Goal: Task Accomplishment & Management: Manage account settings

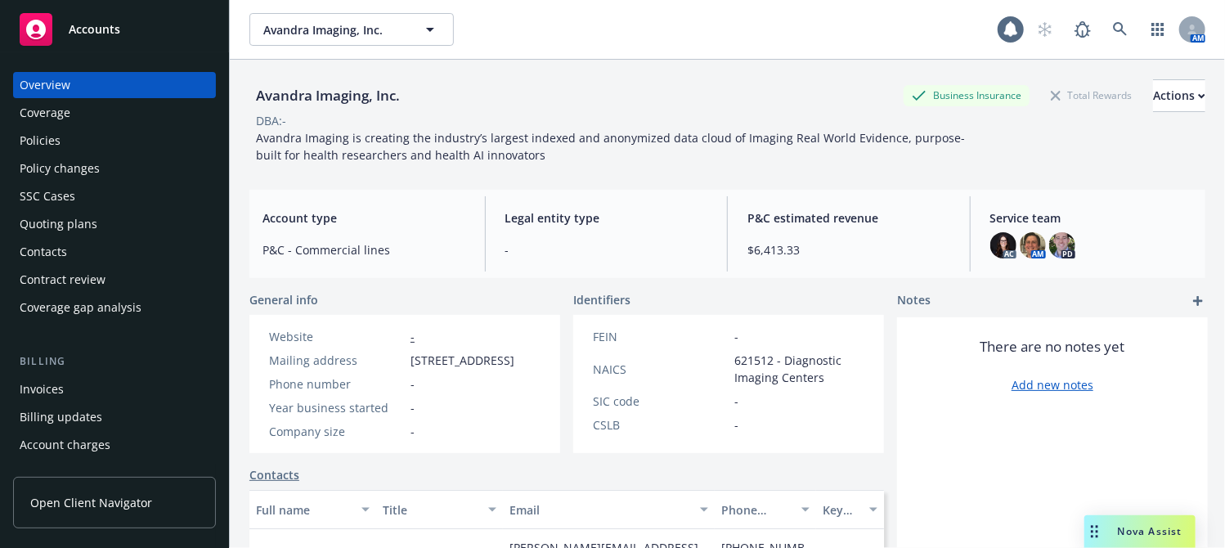
click at [84, 141] on div "Policies" at bounding box center [115, 141] width 190 height 26
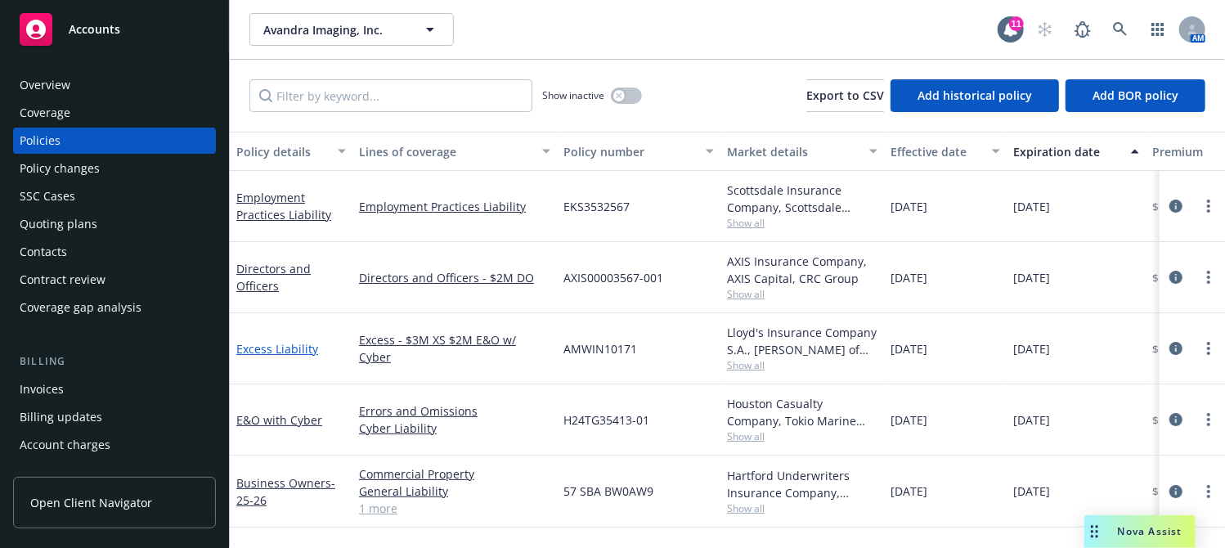
click at [287, 343] on link "Excess Liability" at bounding box center [277, 349] width 82 height 16
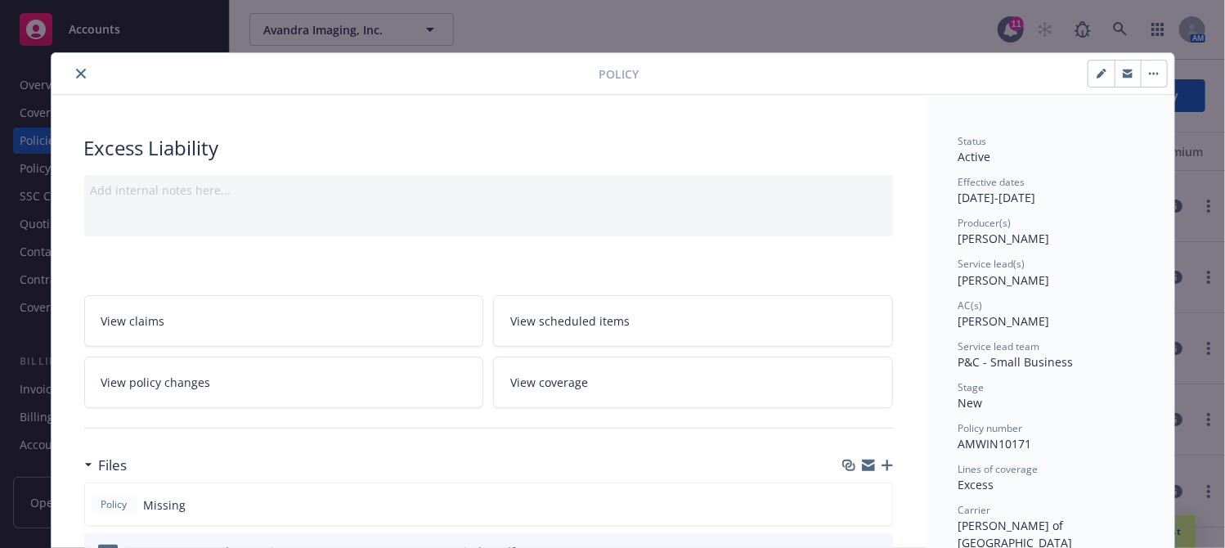
click at [1097, 69] on icon "button" at bounding box center [1102, 74] width 10 height 10
select select "NEW"
select select "12"
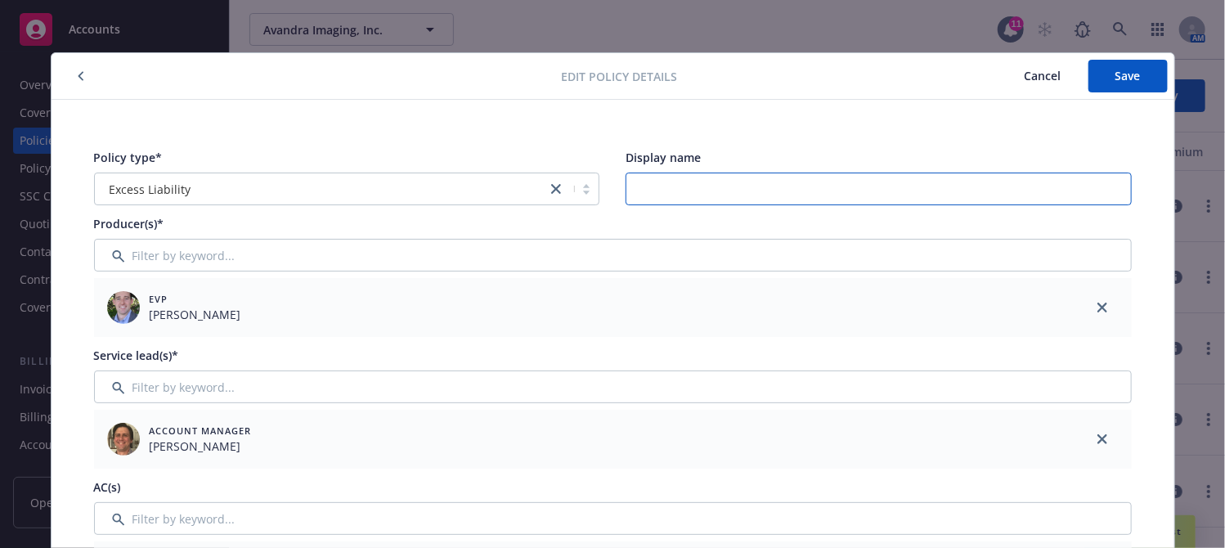
click at [693, 182] on input "Display name" at bounding box center [879, 189] width 506 height 33
click at [767, 189] on input "E&O with Cyber XS - 3M" at bounding box center [879, 189] width 506 height 33
type input "E&O with Cyber XS - 3M"
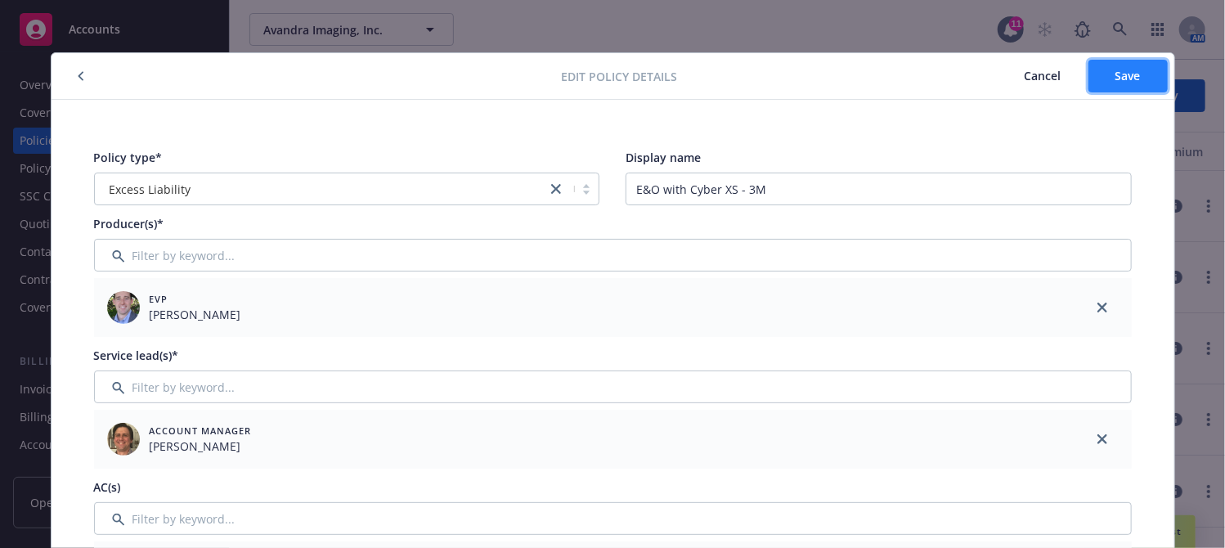
click at [1129, 84] on button "Save" at bounding box center [1128, 76] width 79 height 33
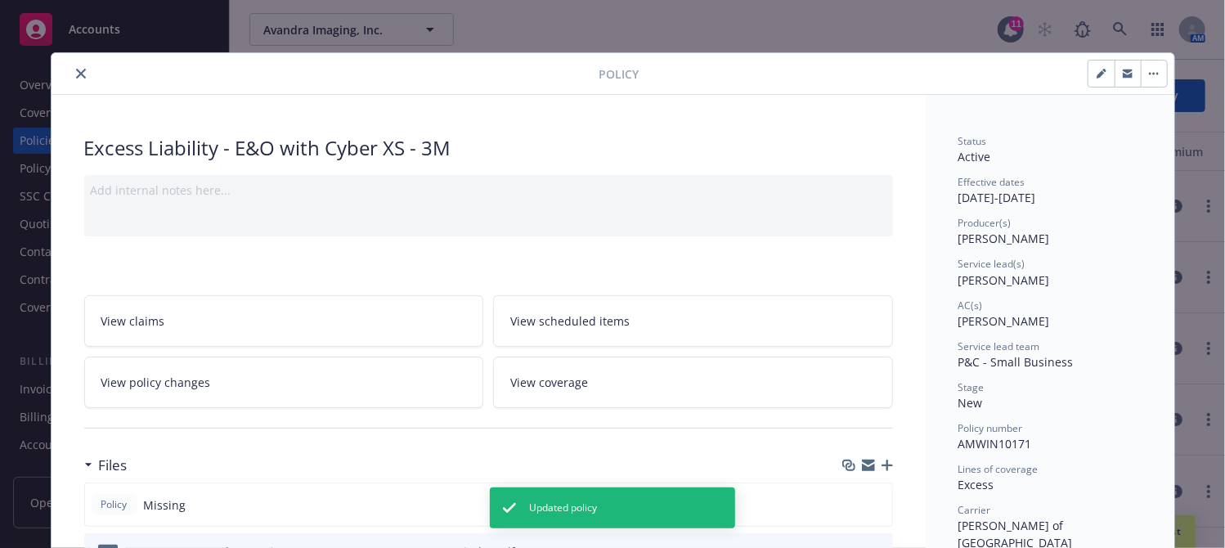
click at [76, 71] on icon "close" at bounding box center [81, 74] width 10 height 10
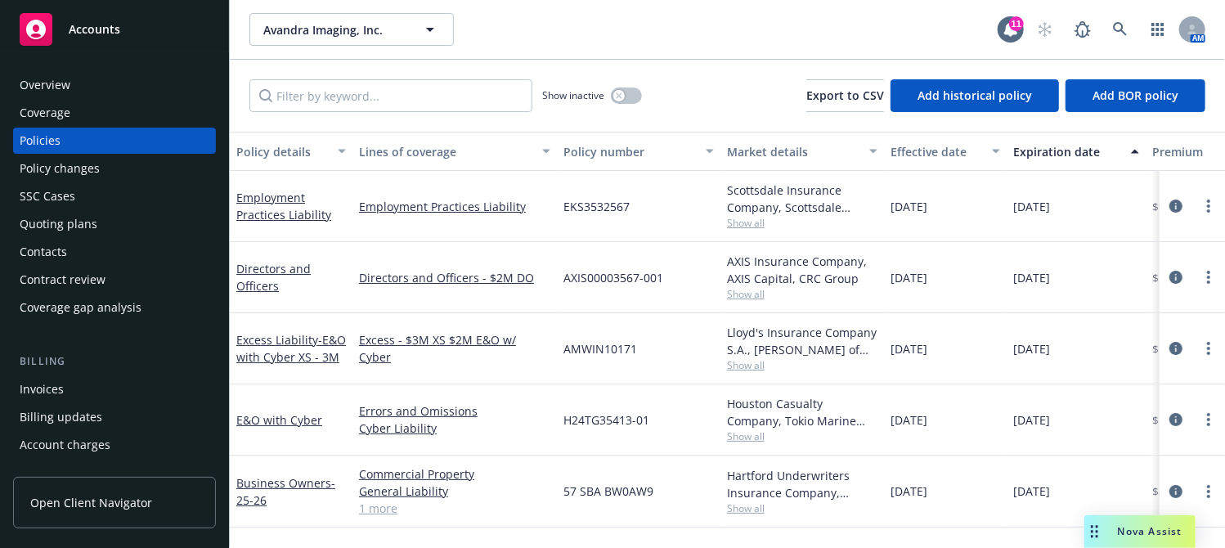
click at [105, 384] on div "Invoices" at bounding box center [115, 389] width 190 height 26
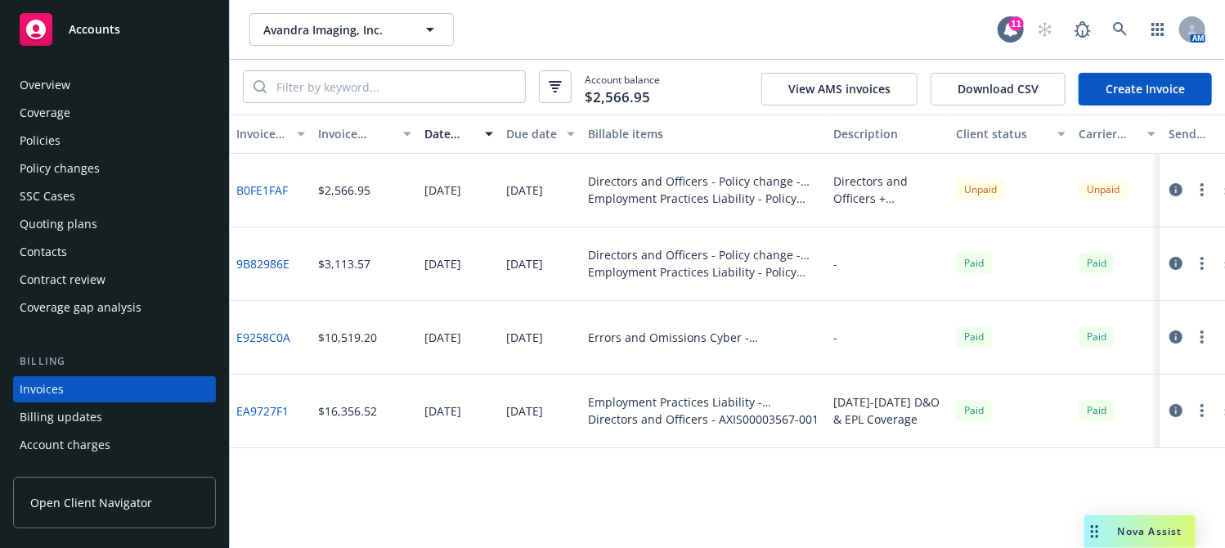
click at [107, 140] on div "Policies" at bounding box center [115, 141] width 190 height 26
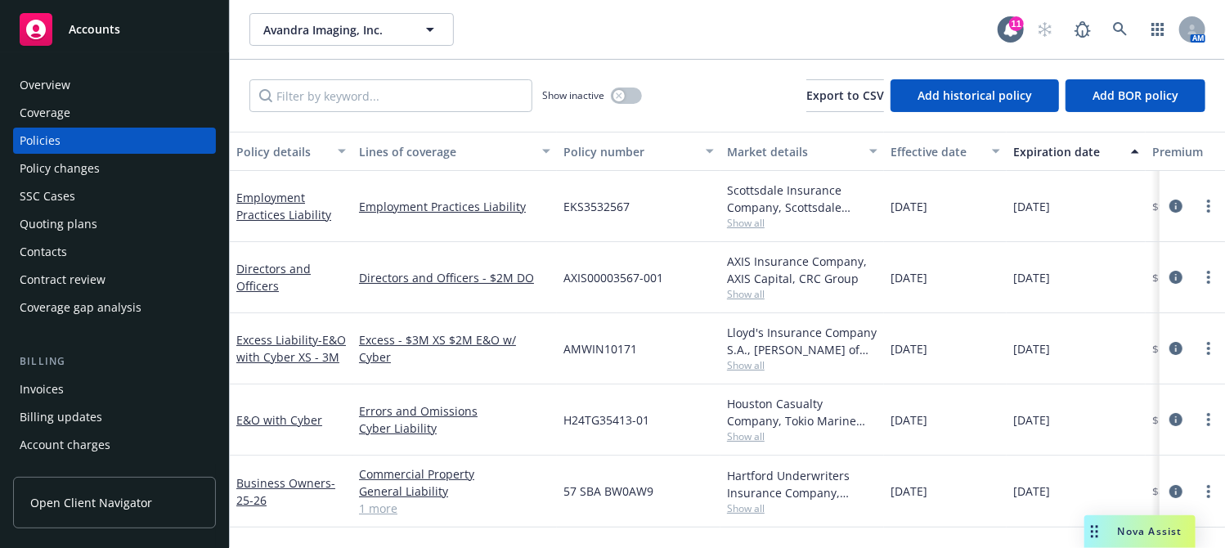
click at [132, 386] on div "Invoices" at bounding box center [115, 389] width 190 height 26
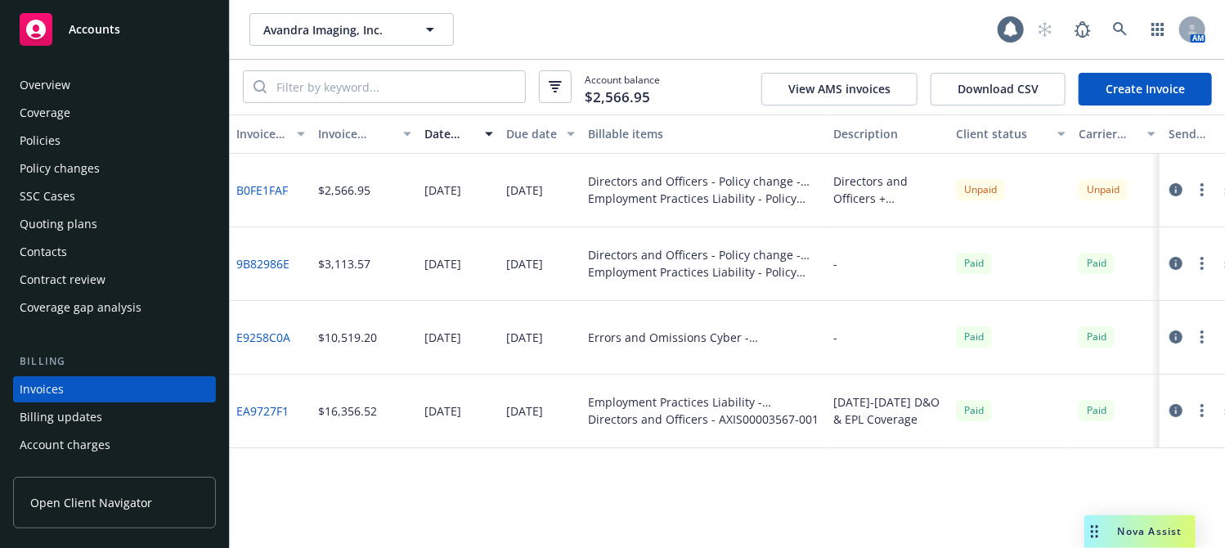
scroll to position [88, 0]
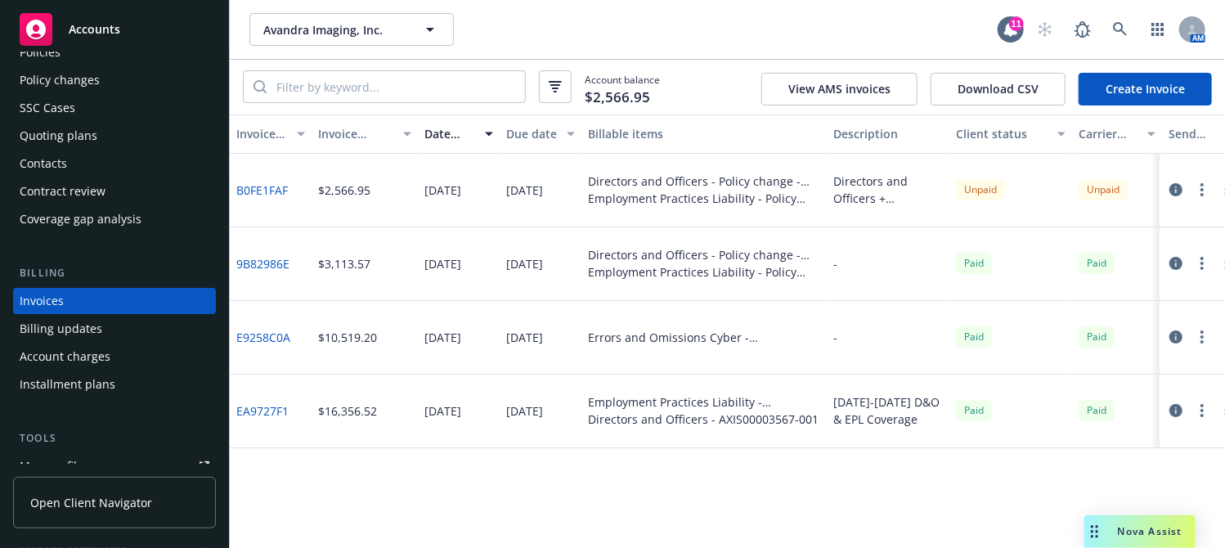
click at [1103, 94] on link "Create Invoice" at bounding box center [1145, 89] width 133 height 33
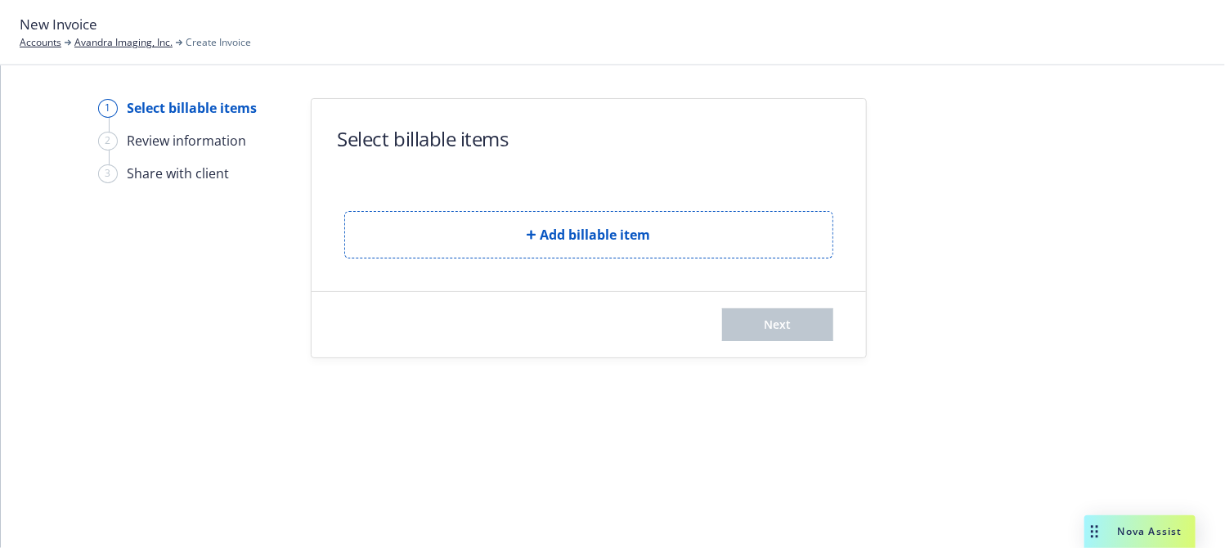
click at [420, 227] on button "Add billable item" at bounding box center [588, 234] width 489 height 47
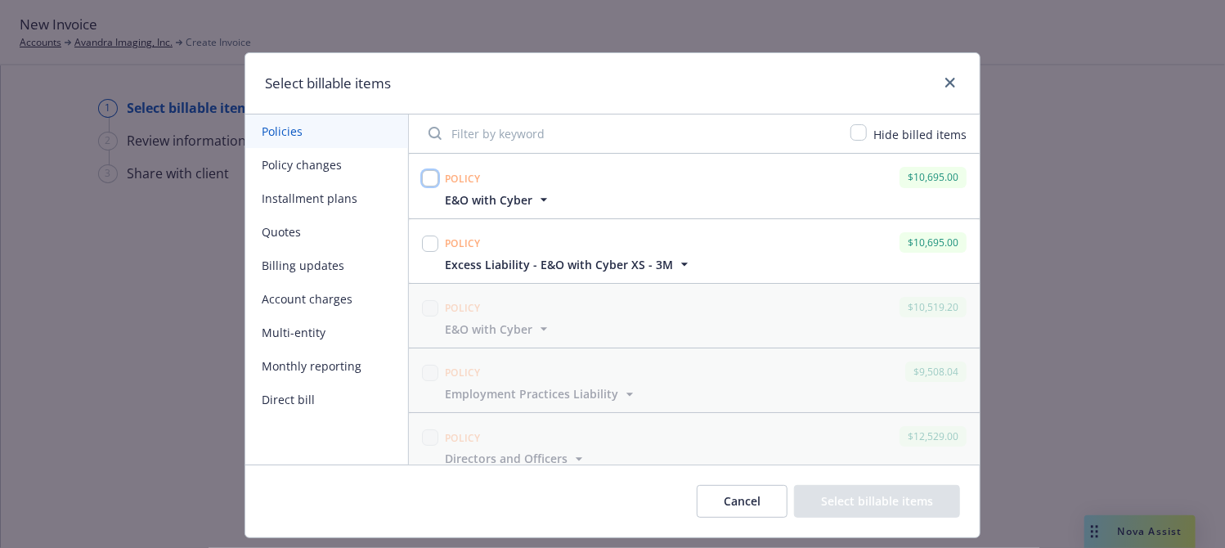
click at [426, 176] on input "checkbox" at bounding box center [430, 178] width 16 height 16
checkbox input "true"
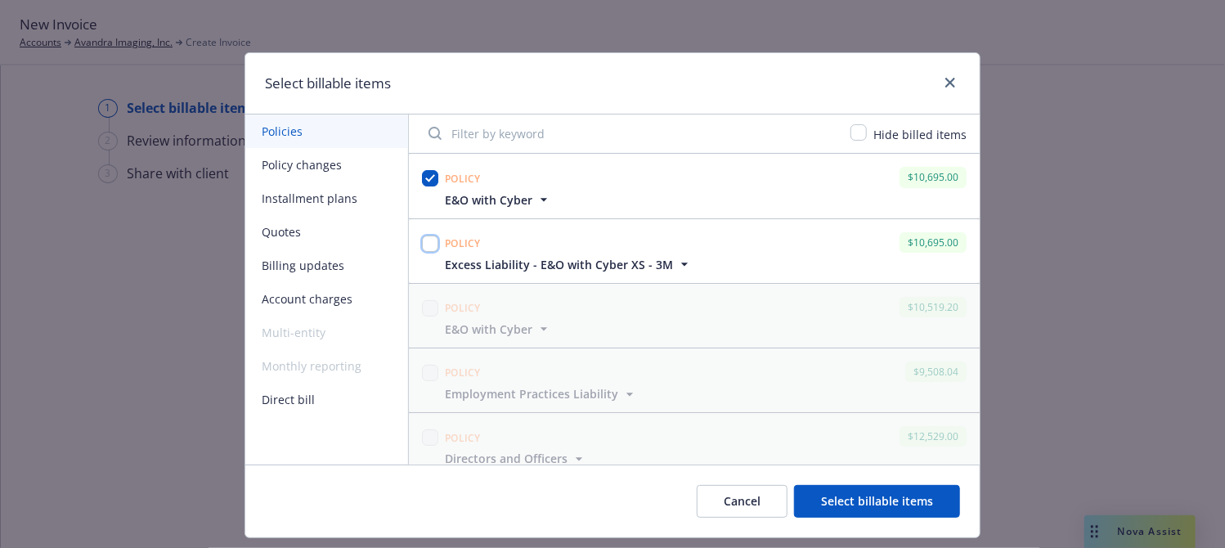
click at [425, 236] on input "checkbox" at bounding box center [430, 244] width 16 height 16
checkbox input "true"
click at [827, 500] on button "Select billable items" at bounding box center [877, 501] width 166 height 33
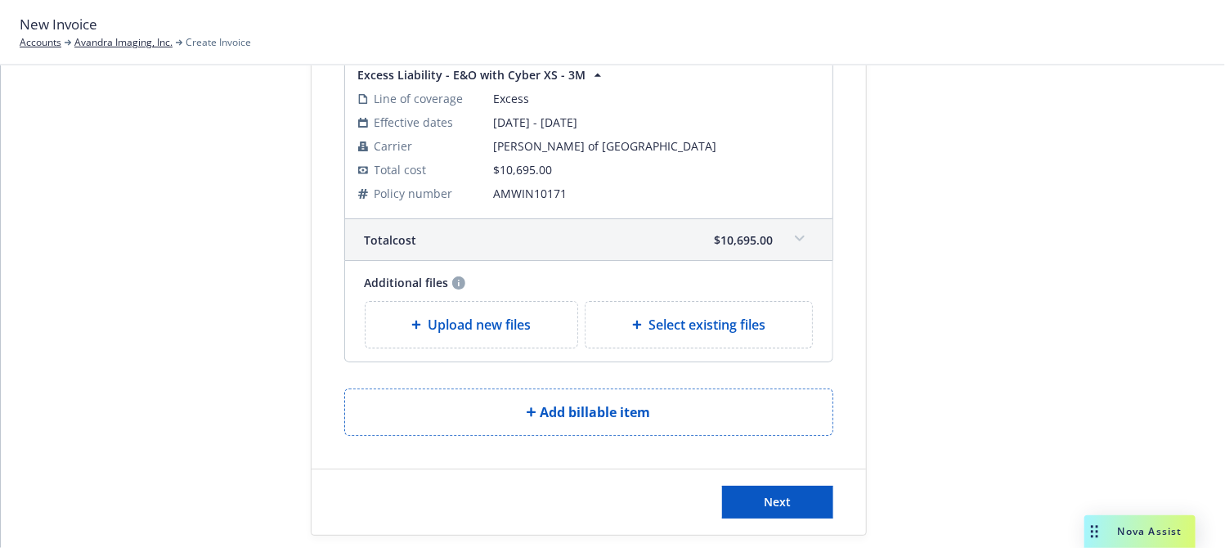
scroll to position [533, 0]
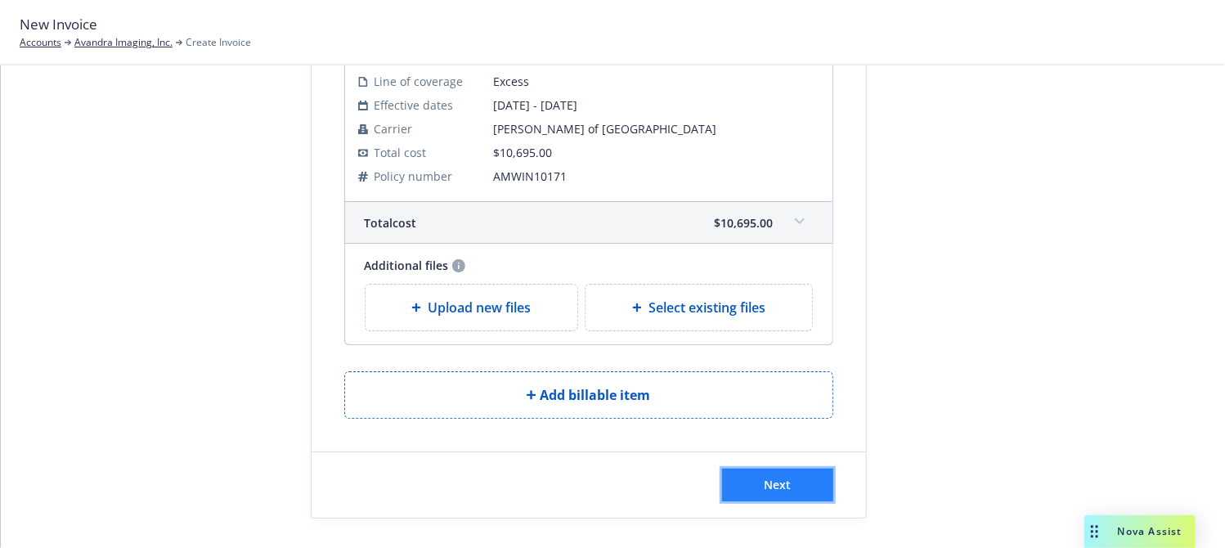
click at [766, 484] on span "Next" at bounding box center [777, 485] width 27 height 16
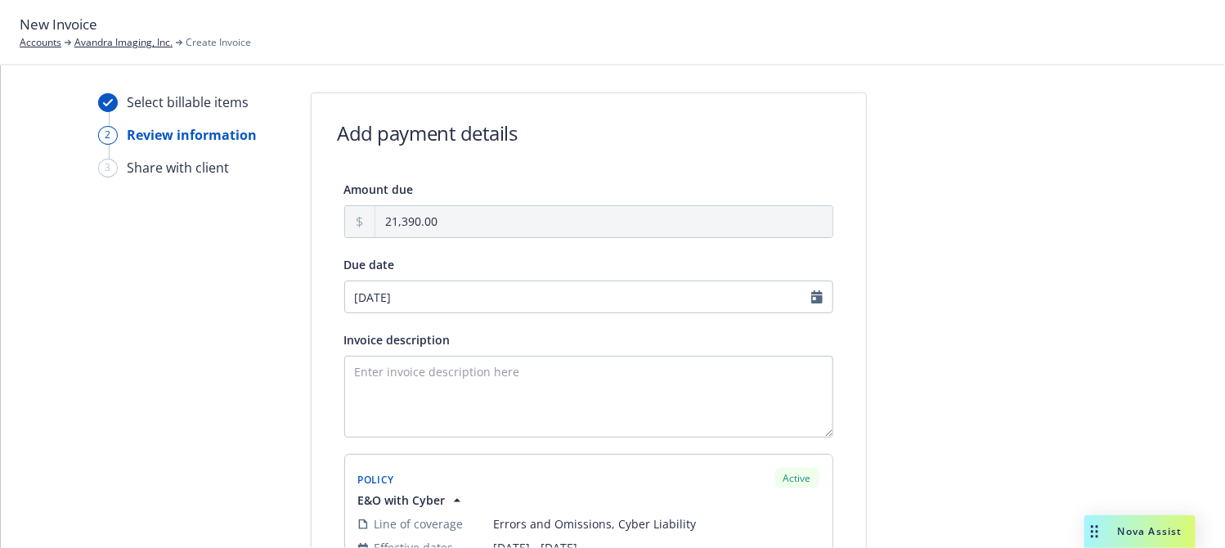
scroll to position [0, 0]
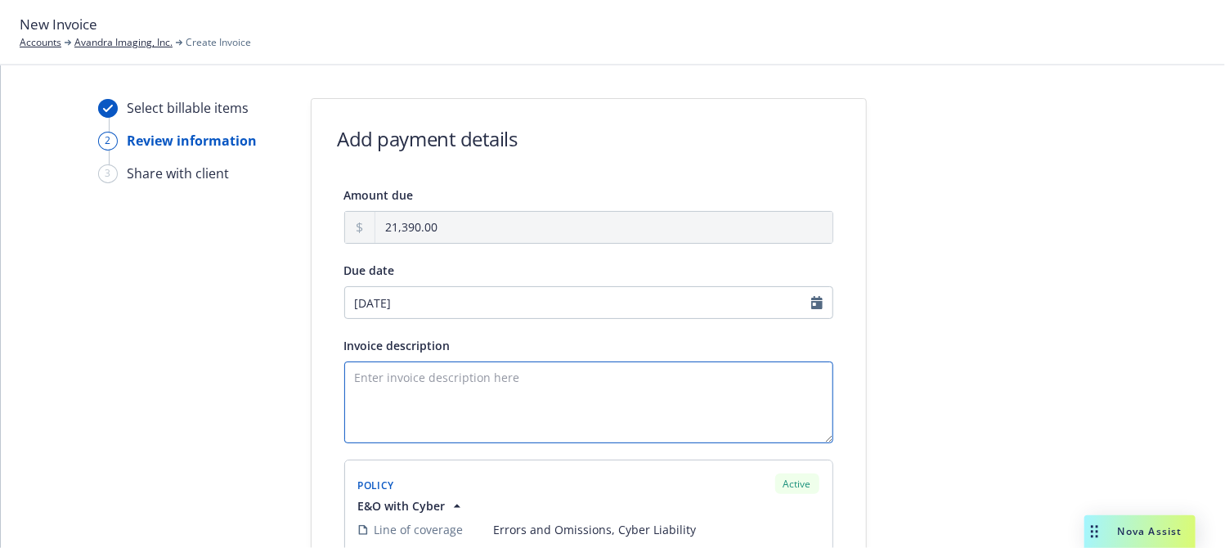
click at [429, 384] on textarea "Invoice description" at bounding box center [588, 403] width 489 height 82
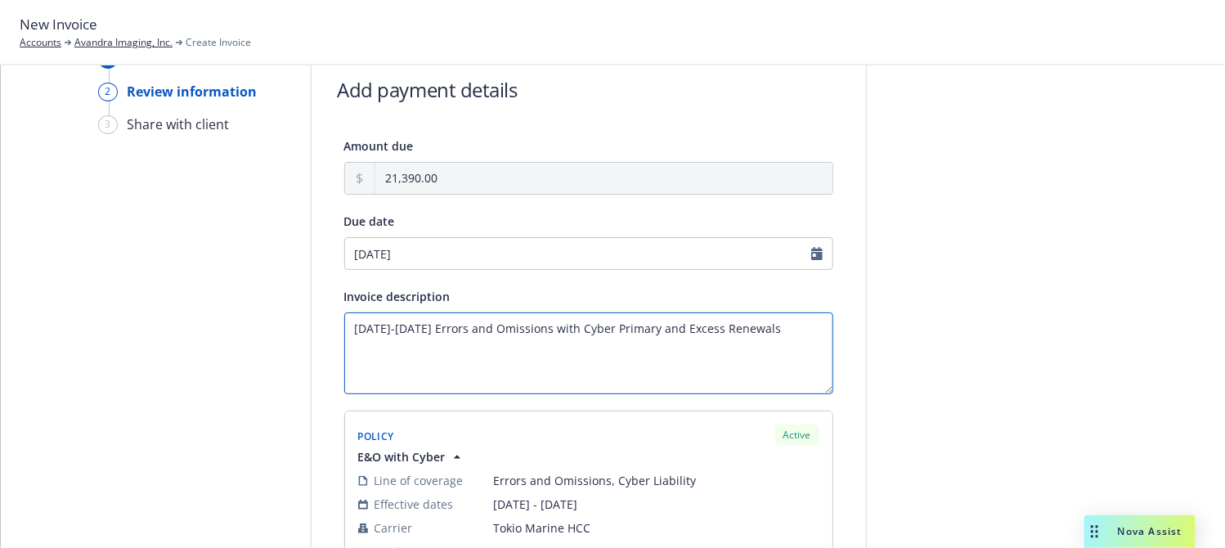
type textarea "[DATE]-[DATE] Errors and Omissions with Cyber Primary and Excess Renewals"
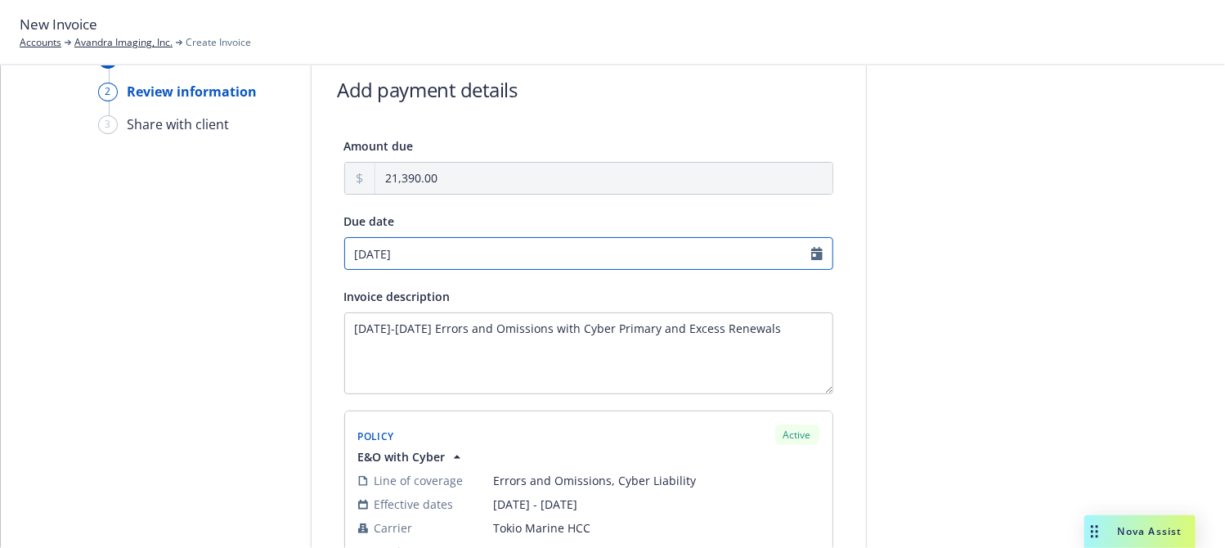
click at [490, 249] on input "10/29/2025" at bounding box center [588, 253] width 489 height 33
select select "October"
select select "2025"
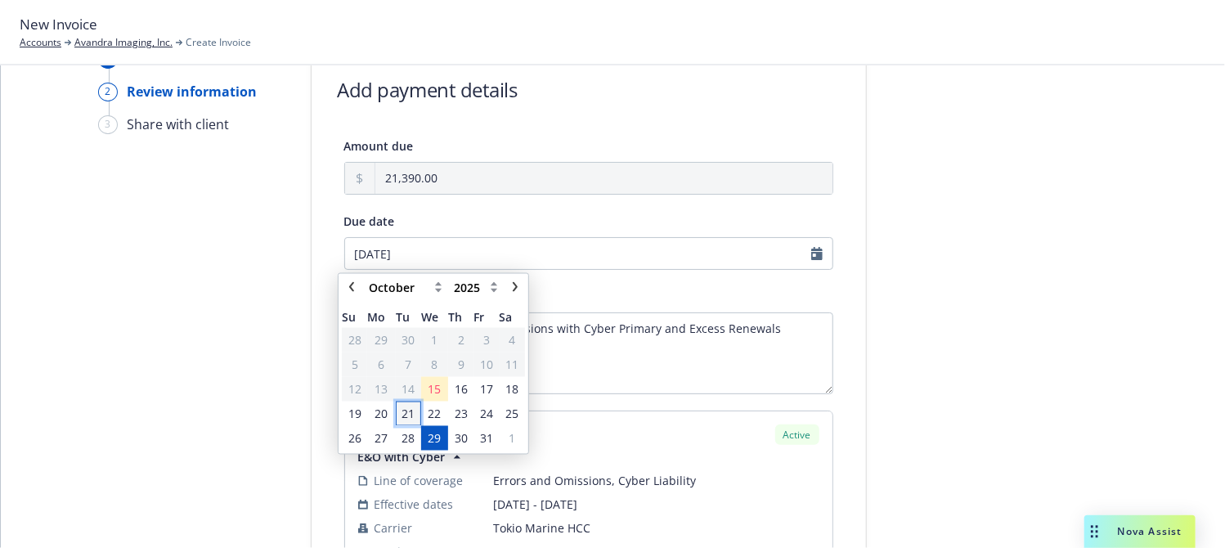
click at [410, 414] on span "21" at bounding box center [408, 413] width 13 height 17
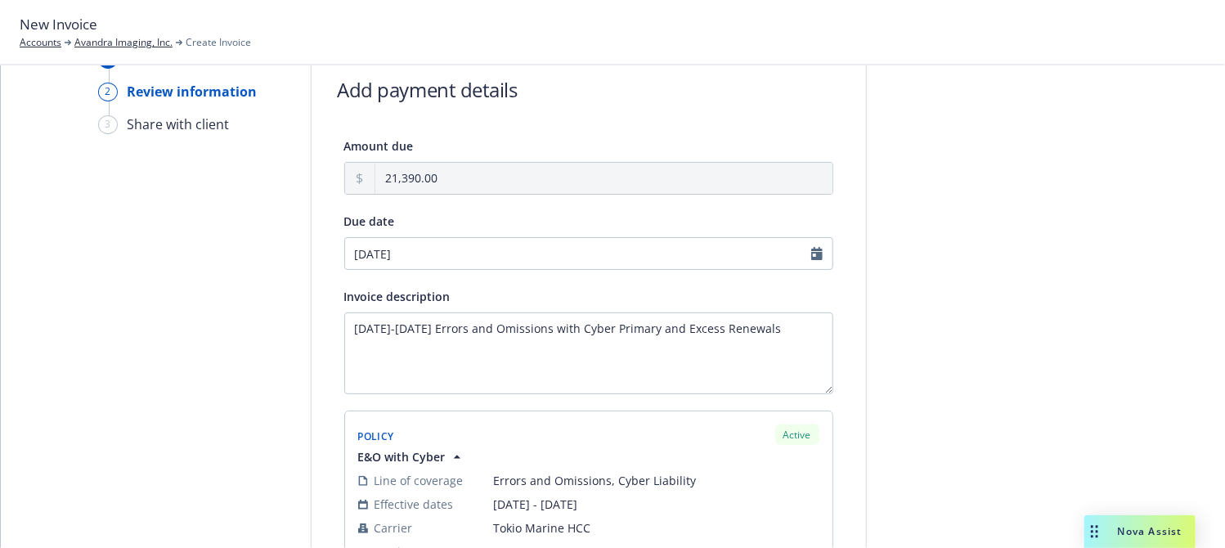
type input "[DATE]"
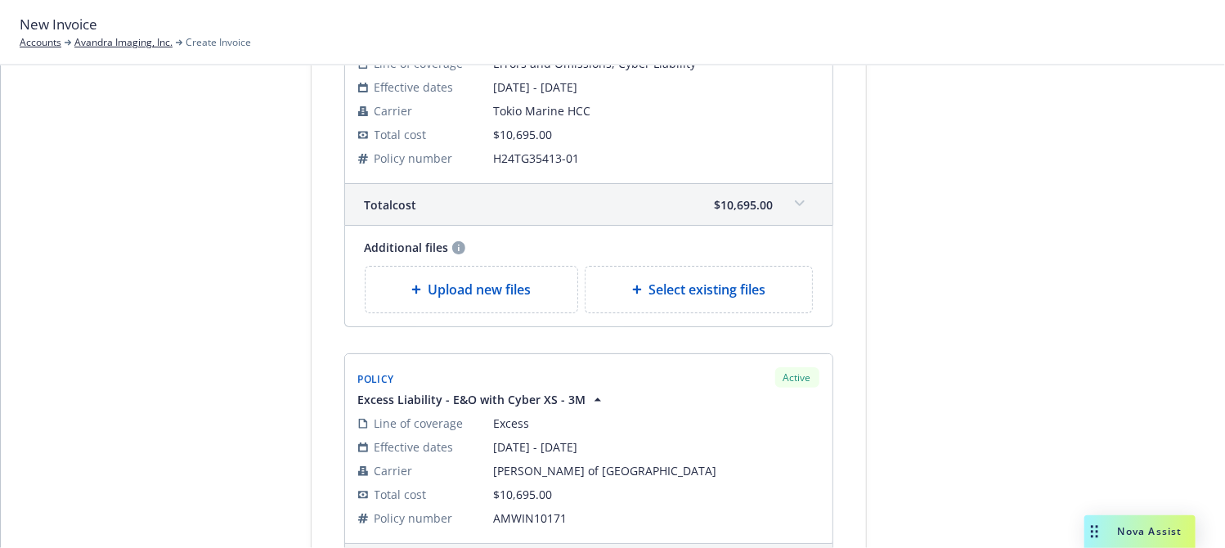
scroll to position [734, 0]
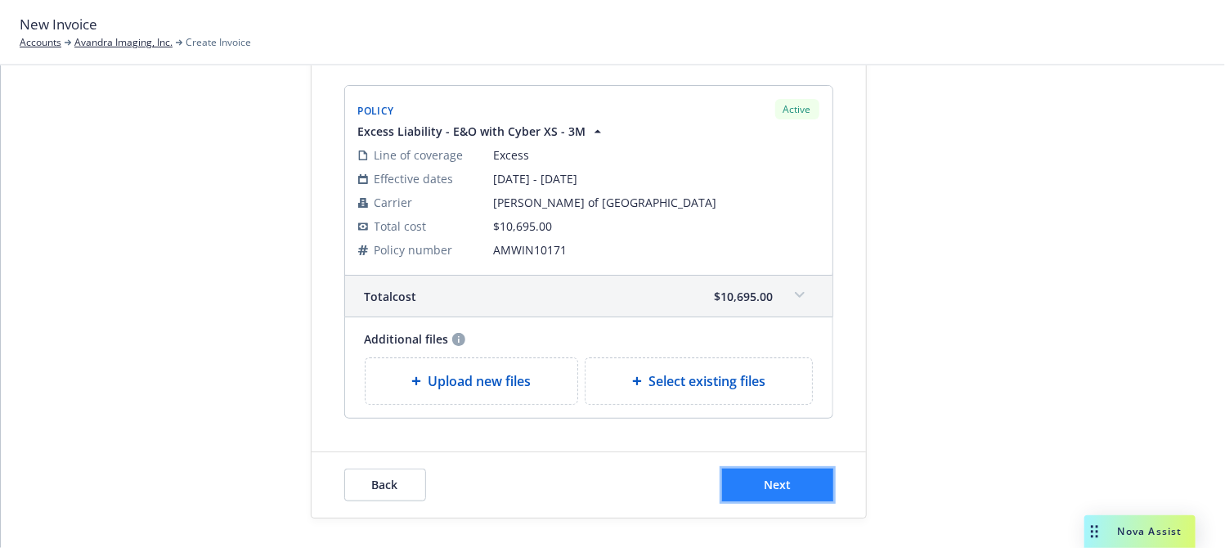
click at [779, 477] on span "Next" at bounding box center [777, 485] width 27 height 16
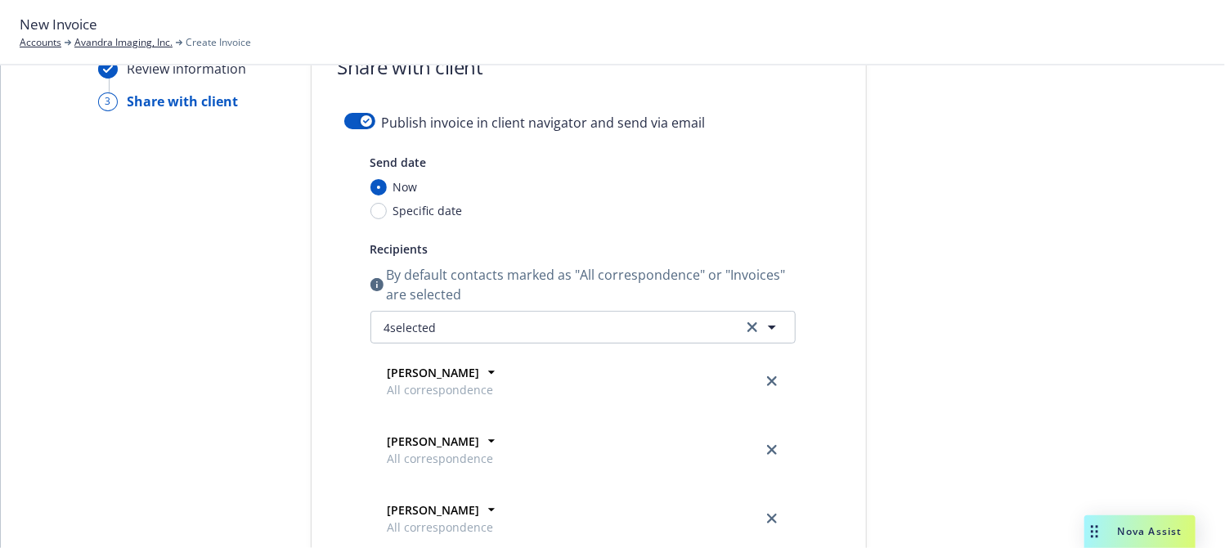
scroll to position [70, 0]
click at [348, 119] on button "button" at bounding box center [359, 123] width 31 height 16
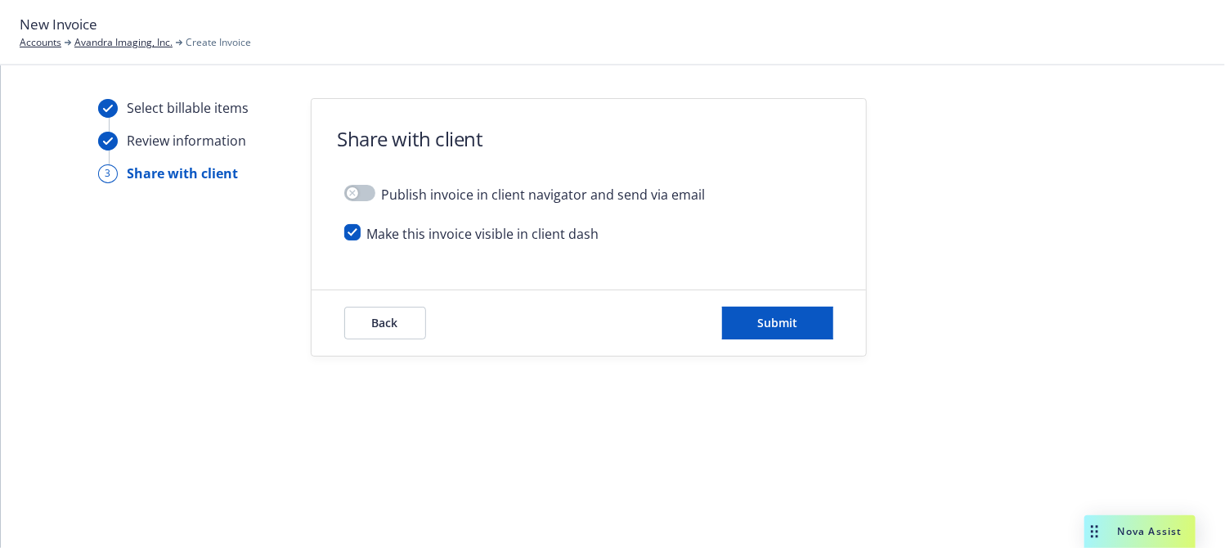
click at [430, 225] on span "Make this invoice visible in client dash" at bounding box center [483, 234] width 232 height 20
click at [352, 232] on input "checkbox" at bounding box center [352, 232] width 16 height 16
checkbox input "false"
click at [758, 319] on span "Submit" at bounding box center [777, 323] width 40 height 16
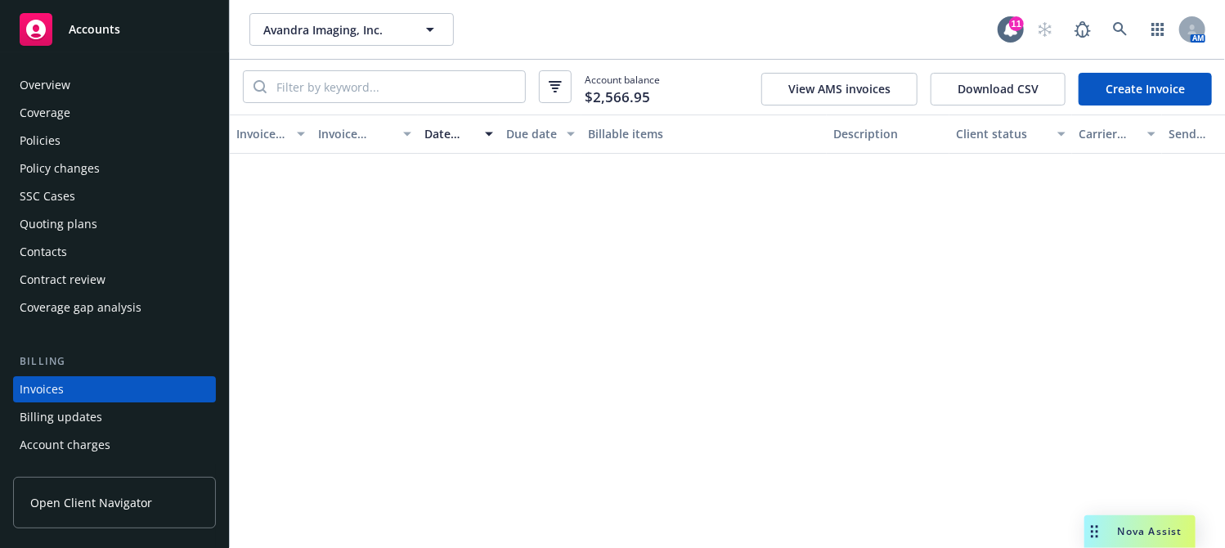
scroll to position [88, 0]
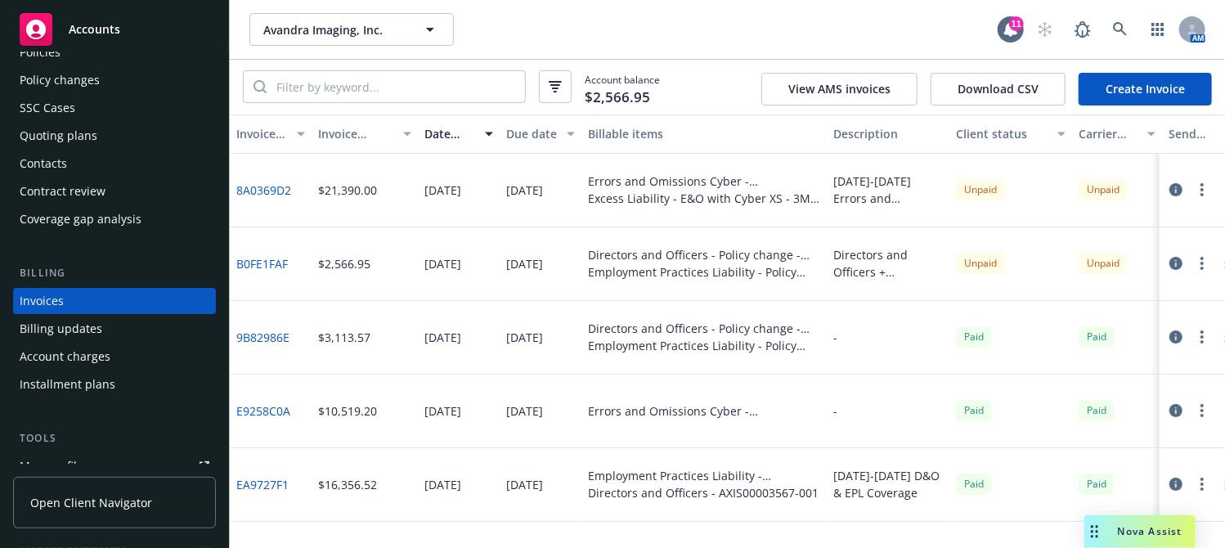
click at [103, 125] on div "Quoting plans" at bounding box center [115, 136] width 190 height 26
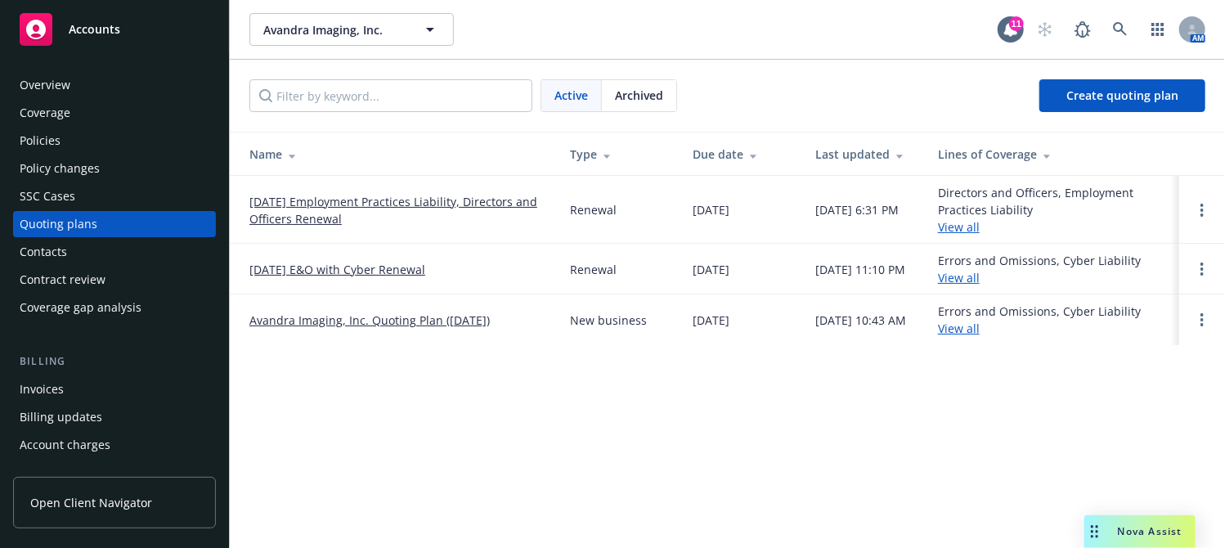
click at [402, 265] on link "10/01/25 E&O with Cyber Renewal" at bounding box center [337, 269] width 176 height 17
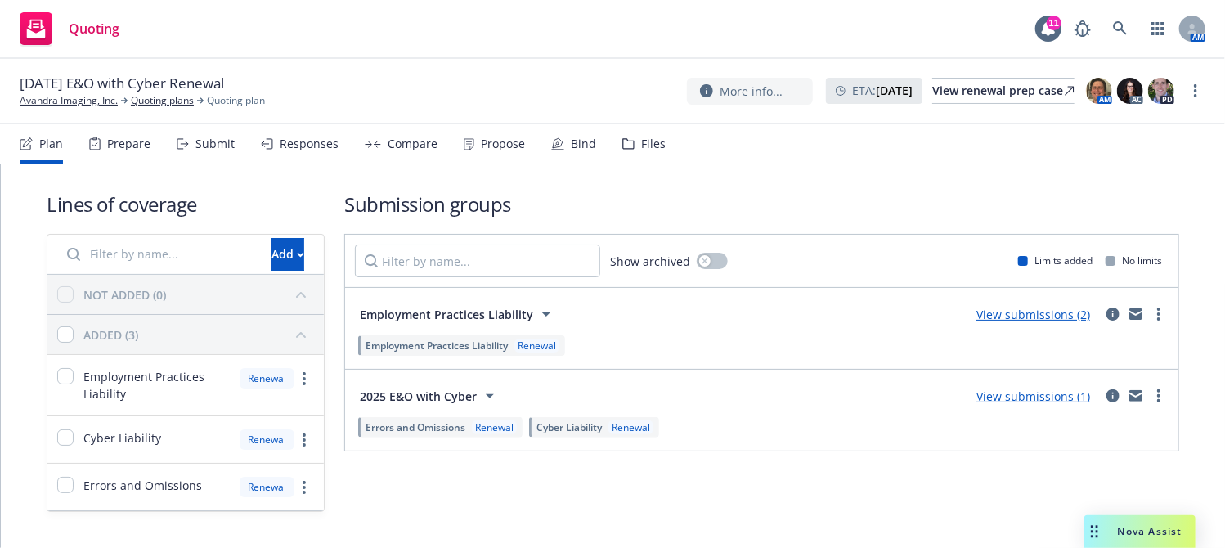
click at [403, 146] on div "Compare" at bounding box center [413, 143] width 50 height 13
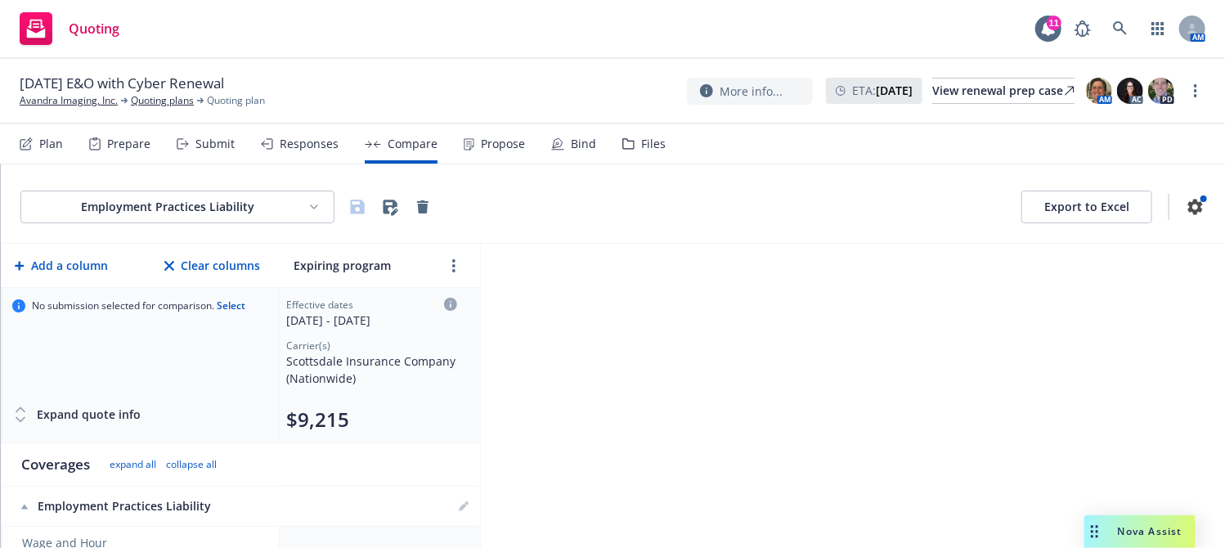
click at [500, 141] on div "Propose" at bounding box center [503, 143] width 44 height 13
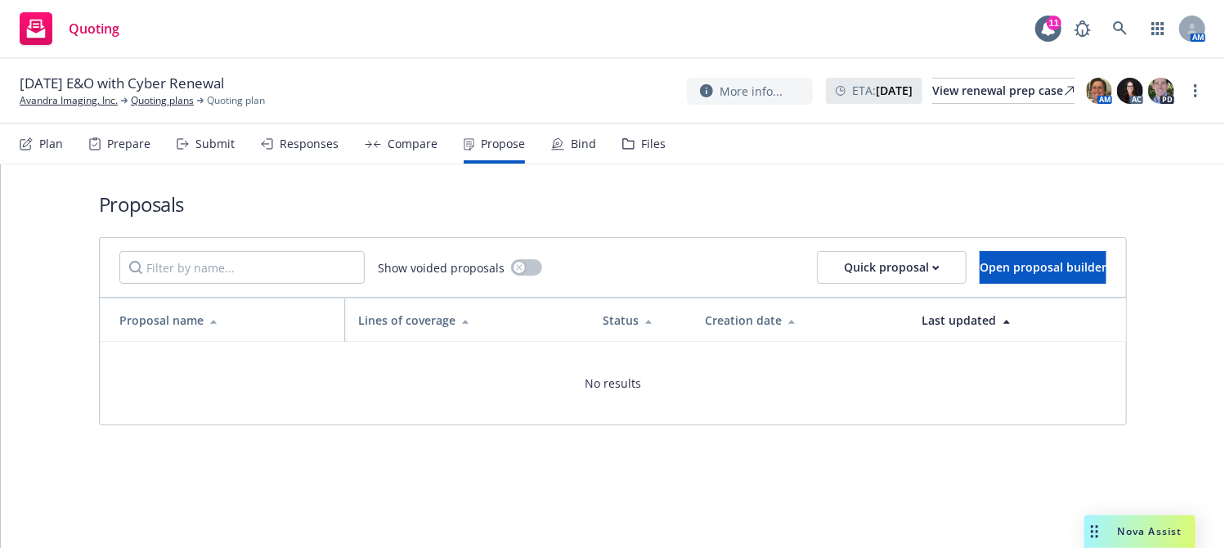
click at [397, 144] on div "Compare" at bounding box center [413, 143] width 50 height 13
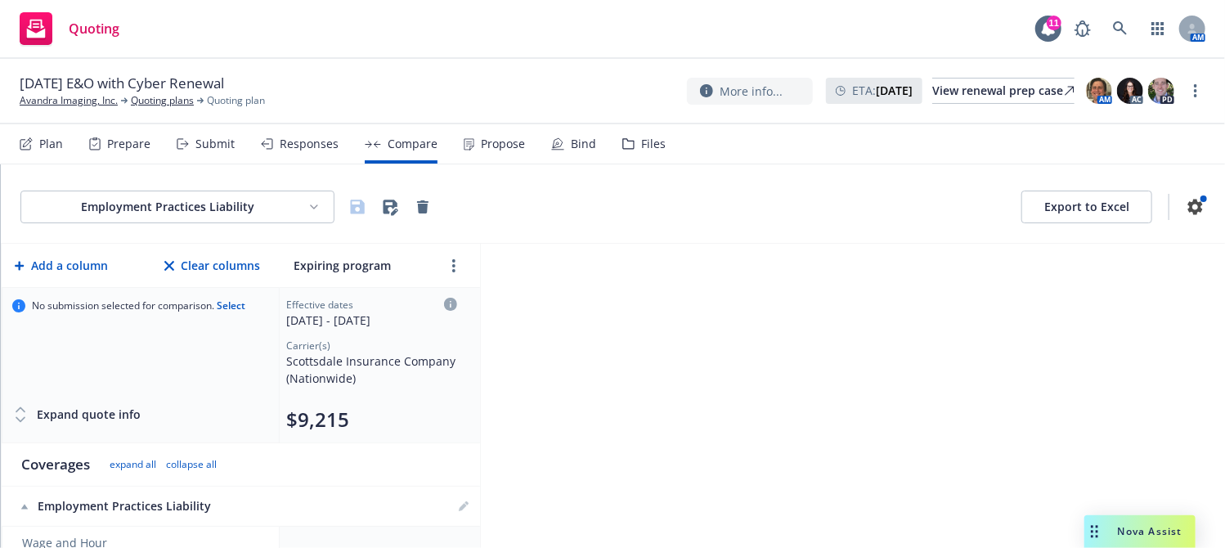
click at [294, 150] on div "Responses" at bounding box center [309, 143] width 59 height 13
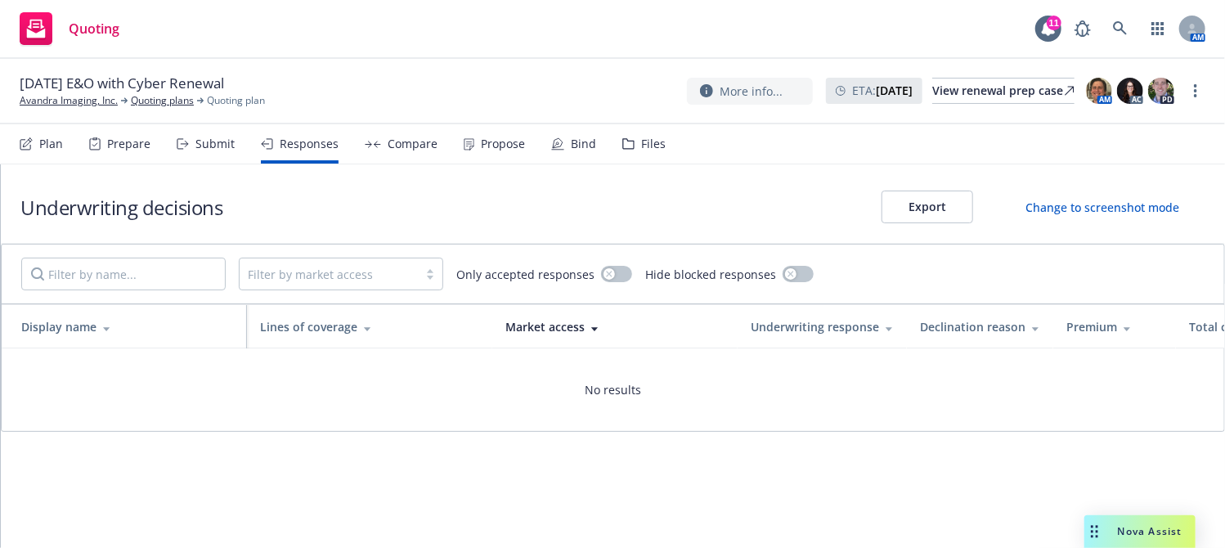
click at [196, 146] on div "Submit" at bounding box center [214, 143] width 39 height 13
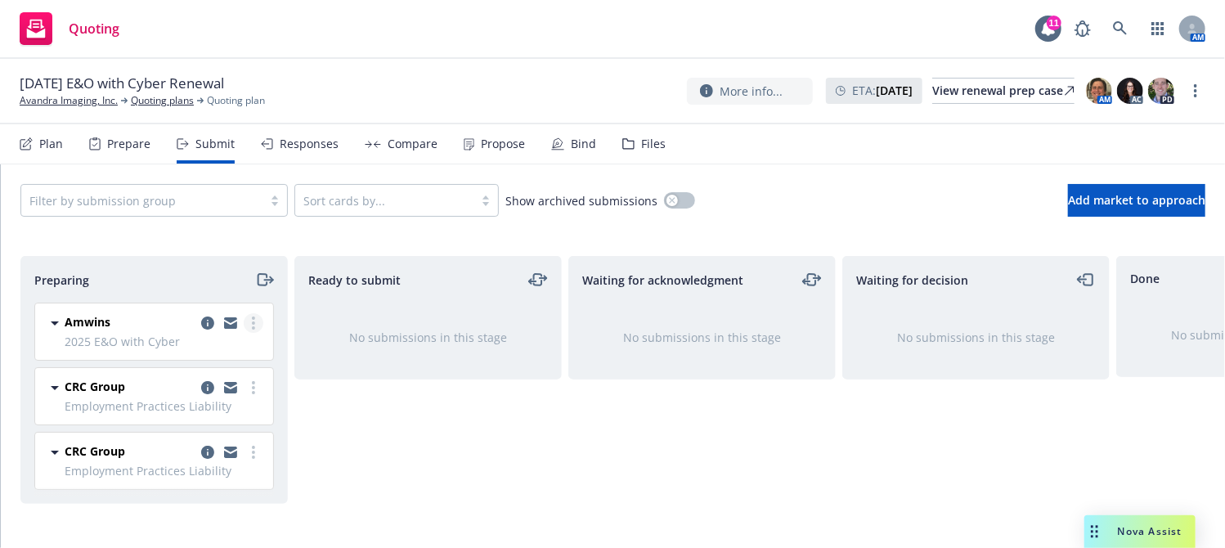
click at [252, 317] on circle "more" at bounding box center [253, 318] width 3 height 3
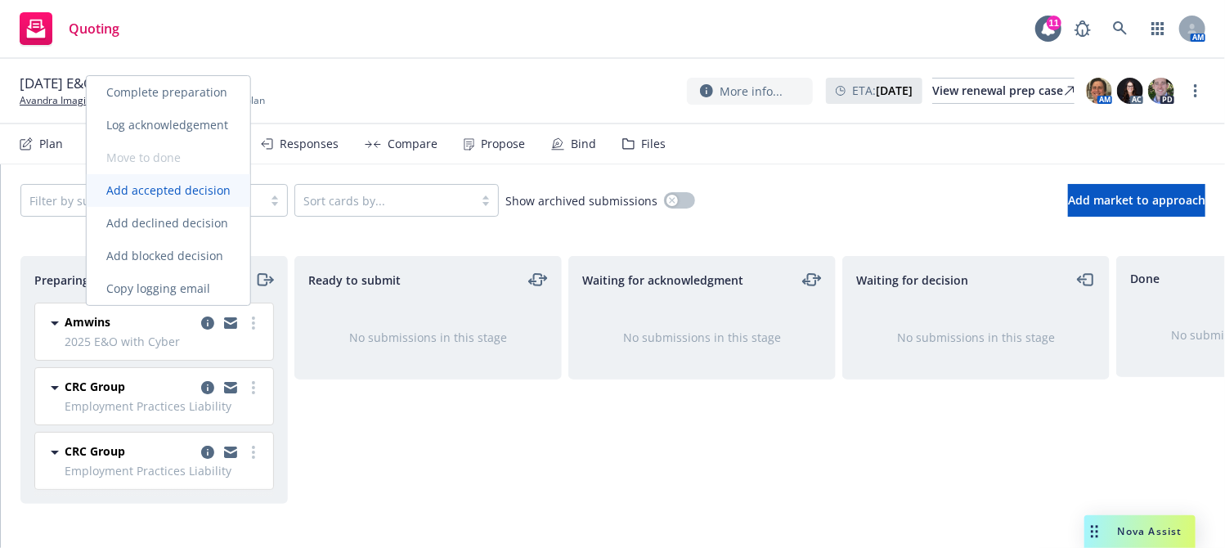
click at [200, 192] on span "Add accepted decision" at bounding box center [169, 190] width 164 height 16
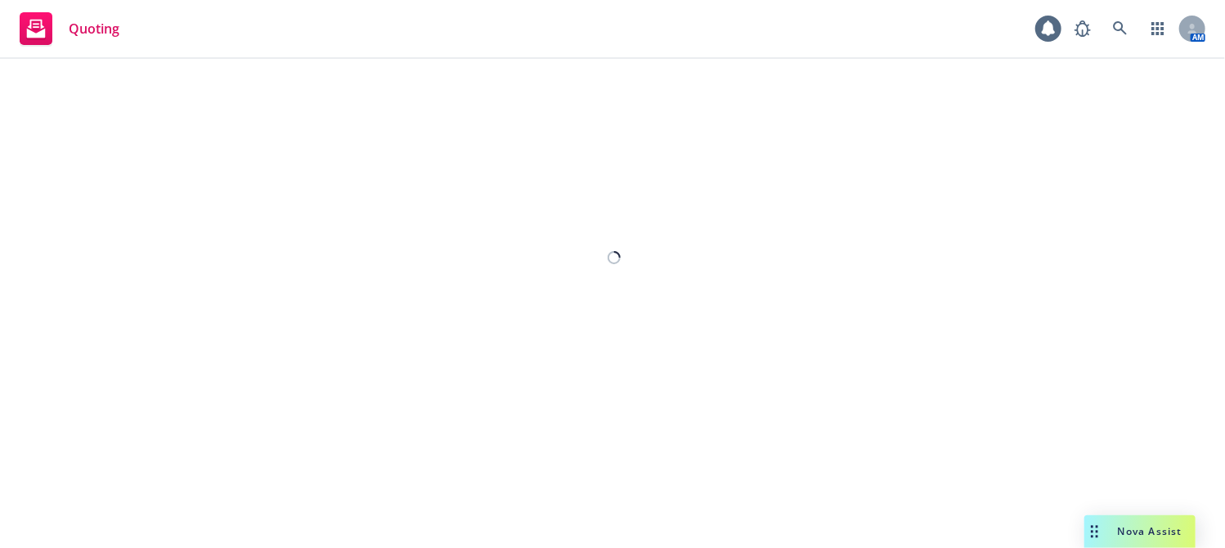
select select "12"
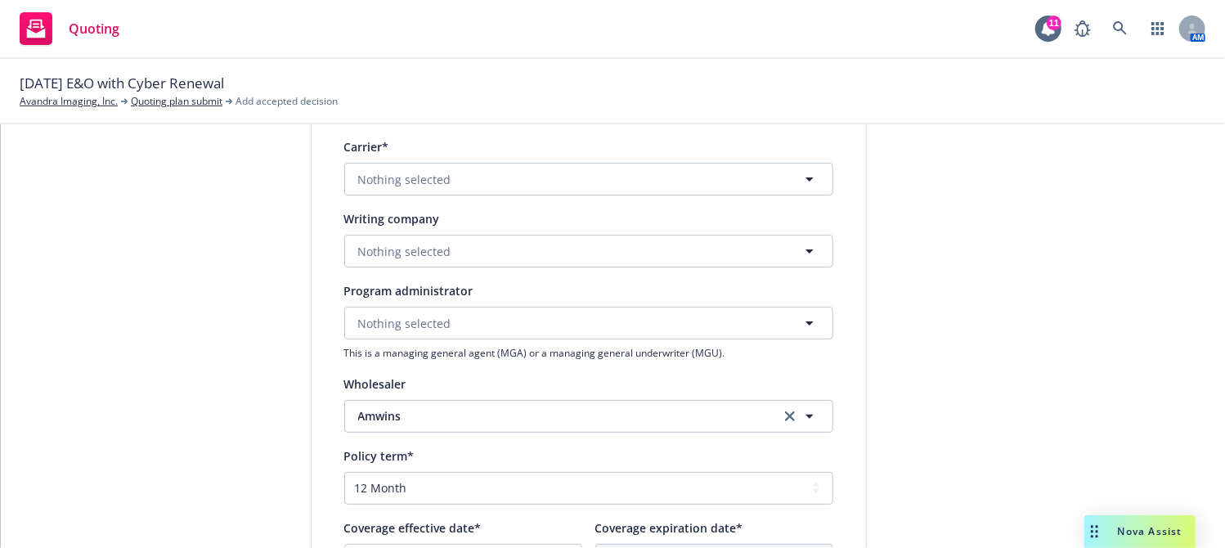
scroll to position [303, 0]
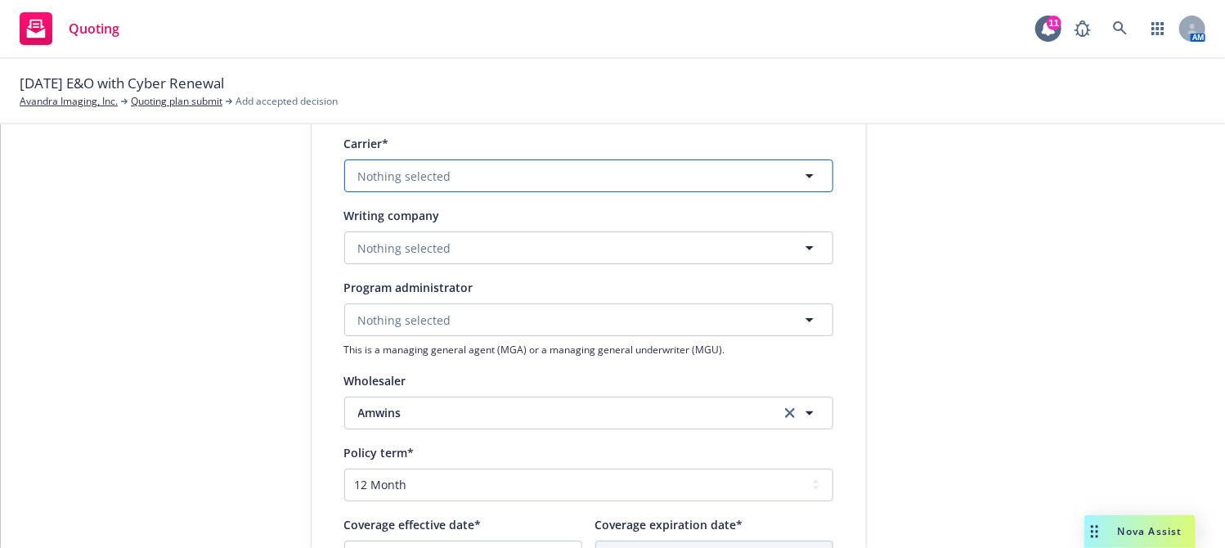
click at [454, 176] on button "Nothing selected" at bounding box center [588, 175] width 489 height 33
click at [434, 169] on span "Nothing selected" at bounding box center [404, 176] width 93 height 17
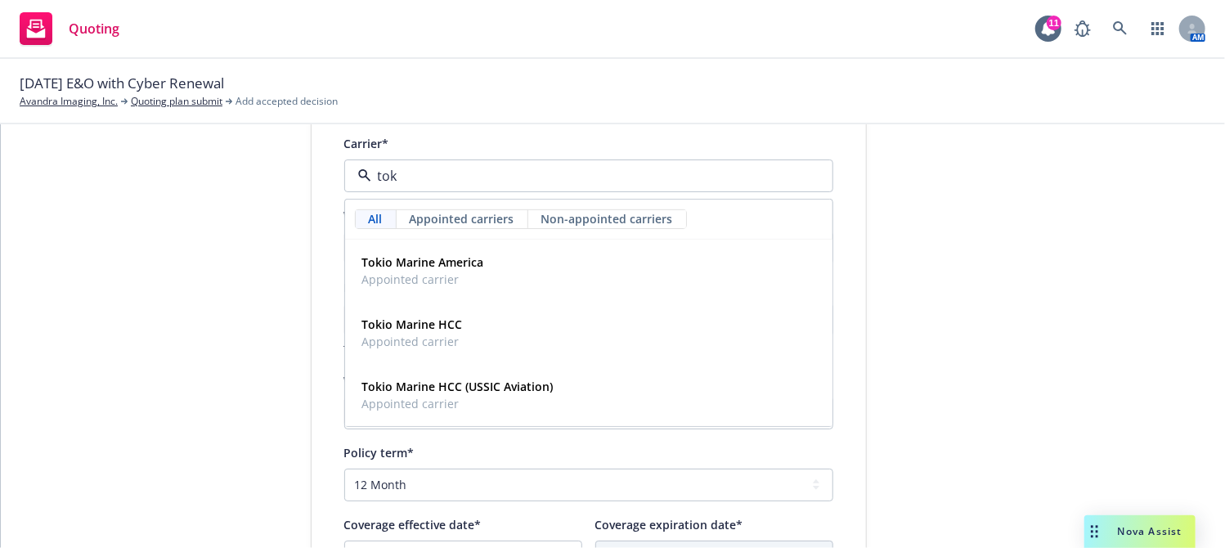
type input "toki"
click at [399, 330] on strong "Tokio Marine HCC" at bounding box center [412, 325] width 101 height 16
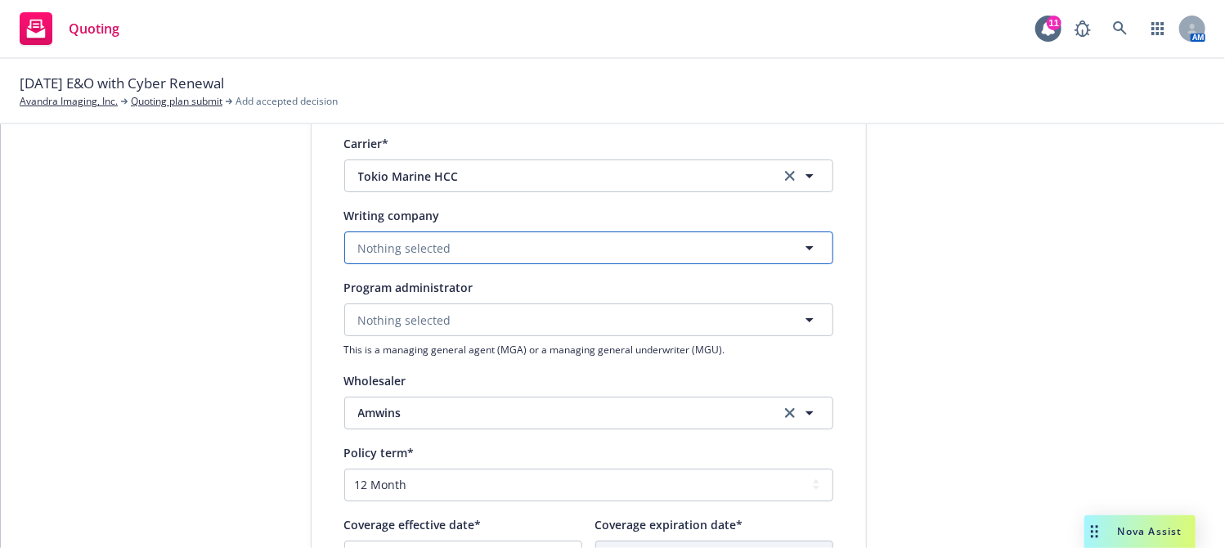
click at [388, 254] on span "Nothing selected" at bounding box center [404, 248] width 93 height 17
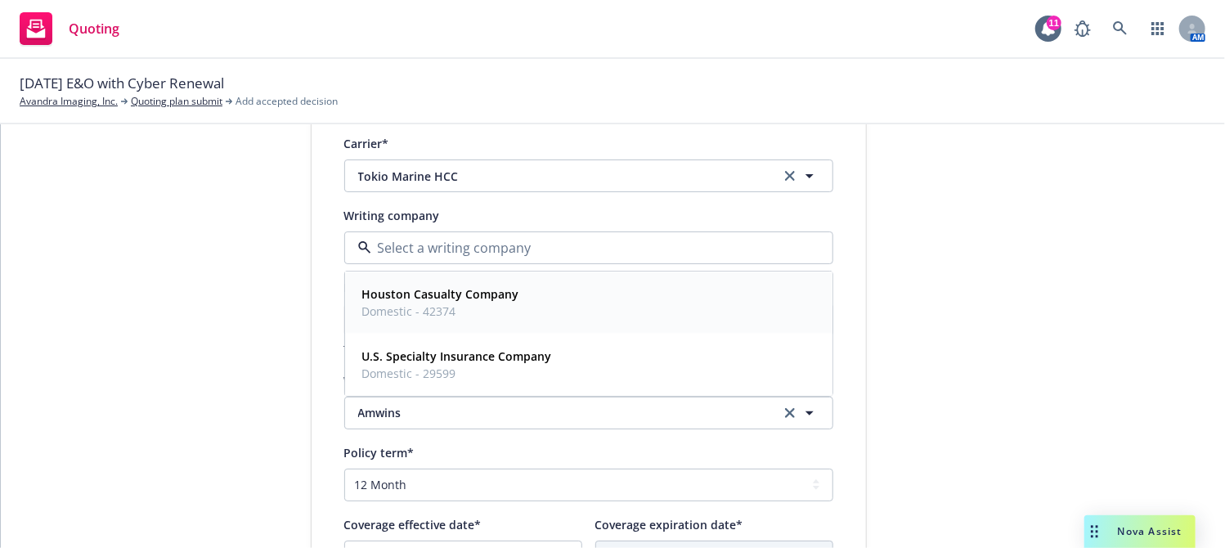
click at [402, 290] on strong "Houston Casualty Company" at bounding box center [440, 294] width 157 height 16
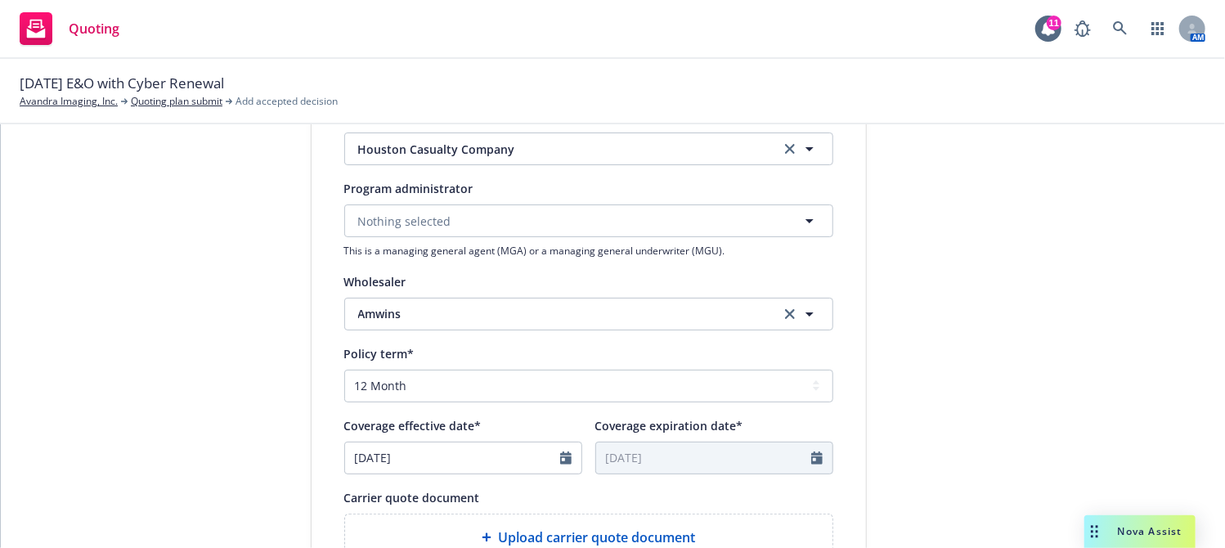
scroll to position [401, 0]
click at [392, 208] on button "Nothing selected" at bounding box center [588, 221] width 489 height 33
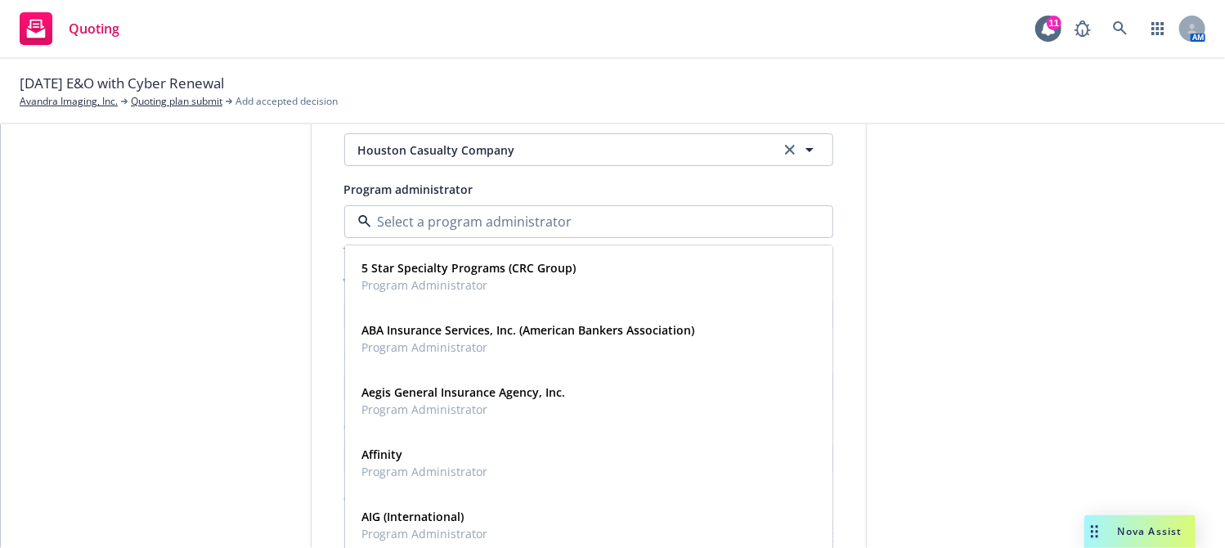
click at [229, 272] on div "1 Quote initiation 2 Coverage selection 3 Billing info" at bounding box center [188, 304] width 180 height 1097
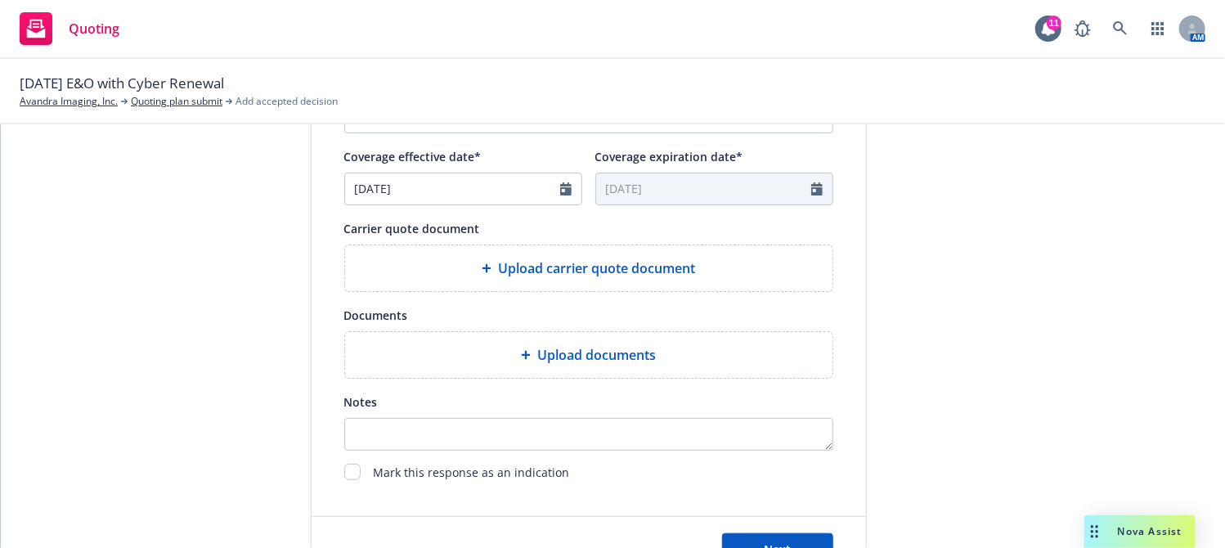
scroll to position [736, 0]
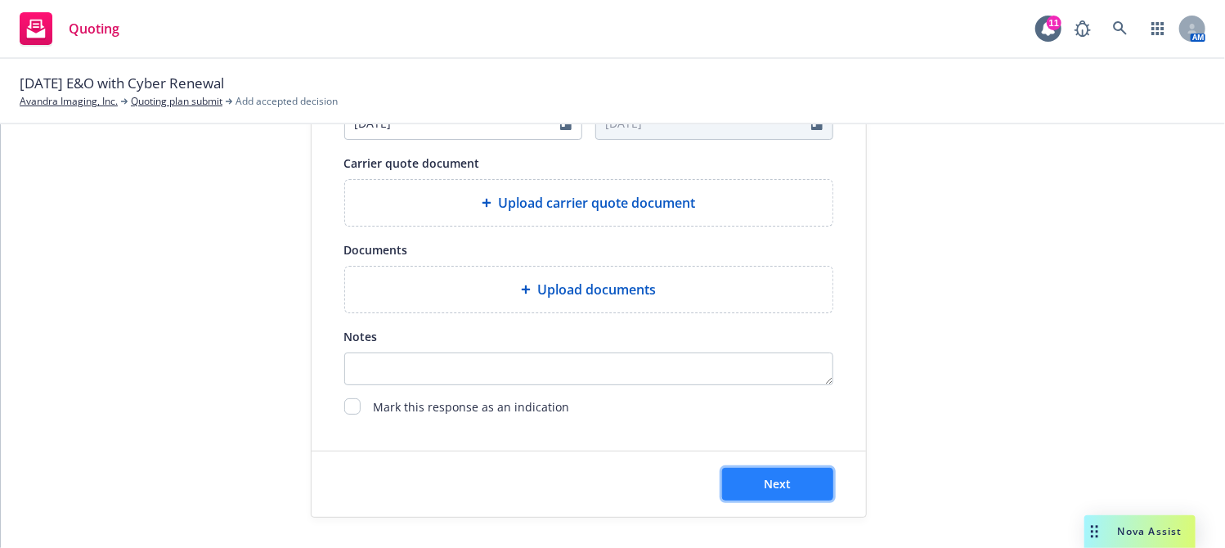
click at [737, 486] on button "Next" at bounding box center [777, 484] width 111 height 33
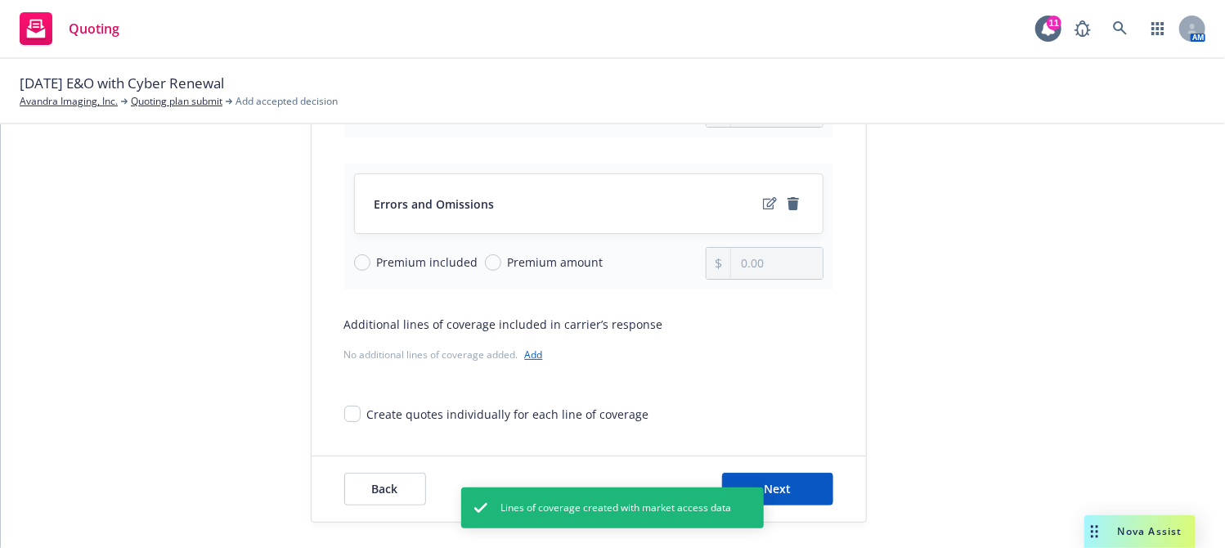
scroll to position [341, 0]
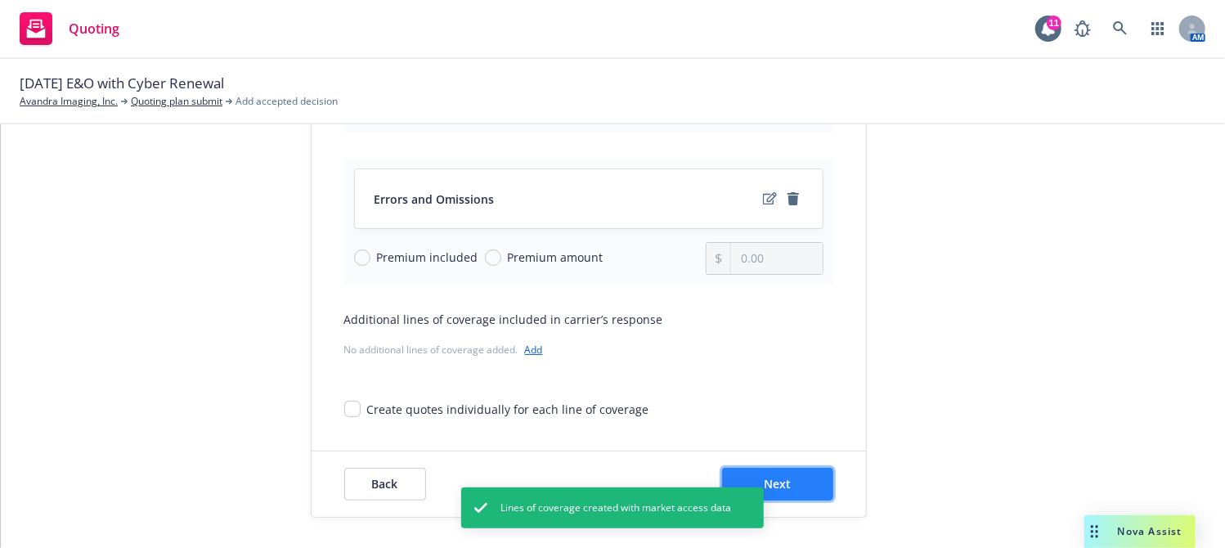
click at [773, 469] on button "Next" at bounding box center [777, 484] width 111 height 33
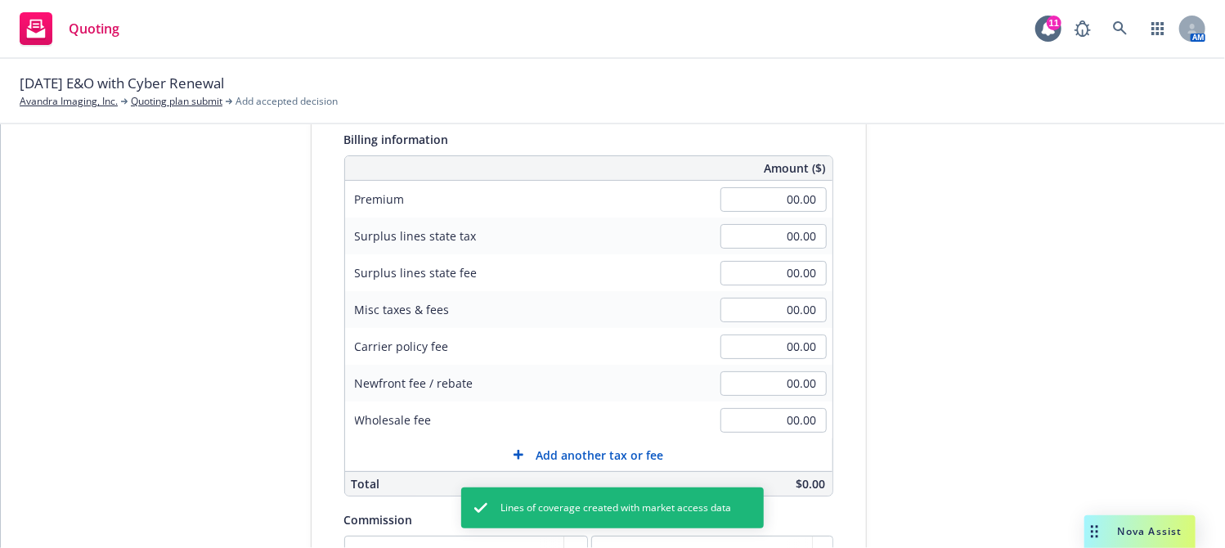
scroll to position [183, 0]
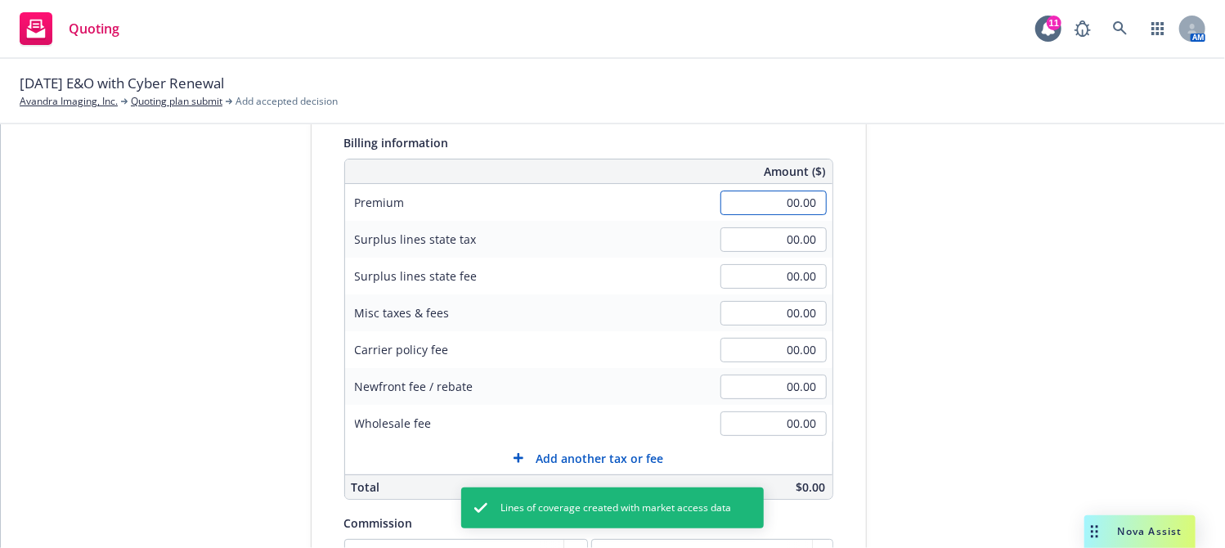
click at [722, 209] on input "00.00" at bounding box center [774, 203] width 106 height 25
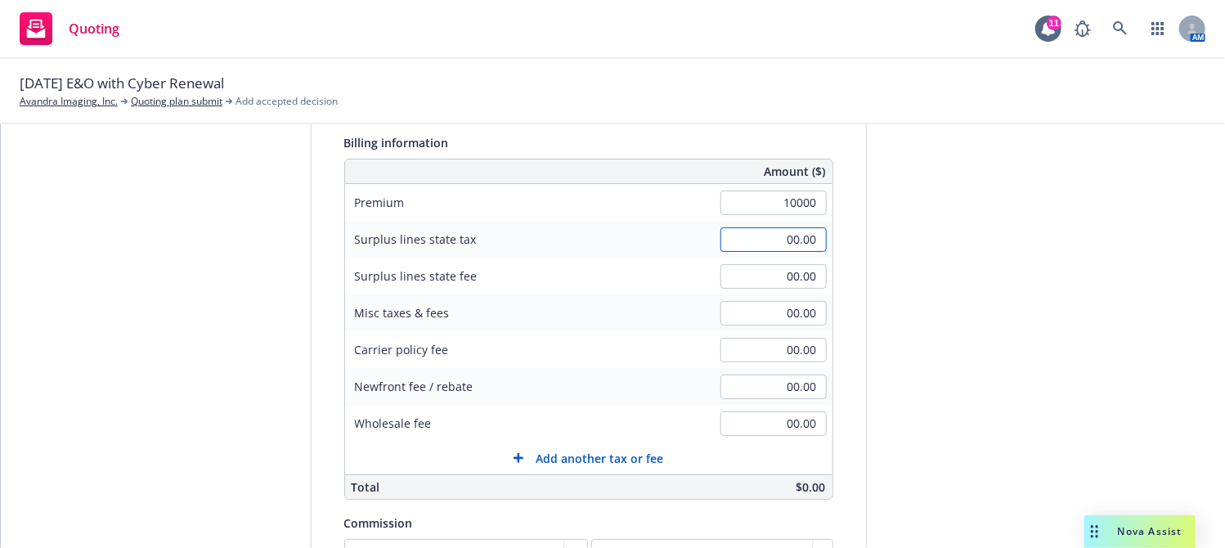
type input "10,000.00"
click at [727, 227] on input "00.00" at bounding box center [774, 239] width 106 height 25
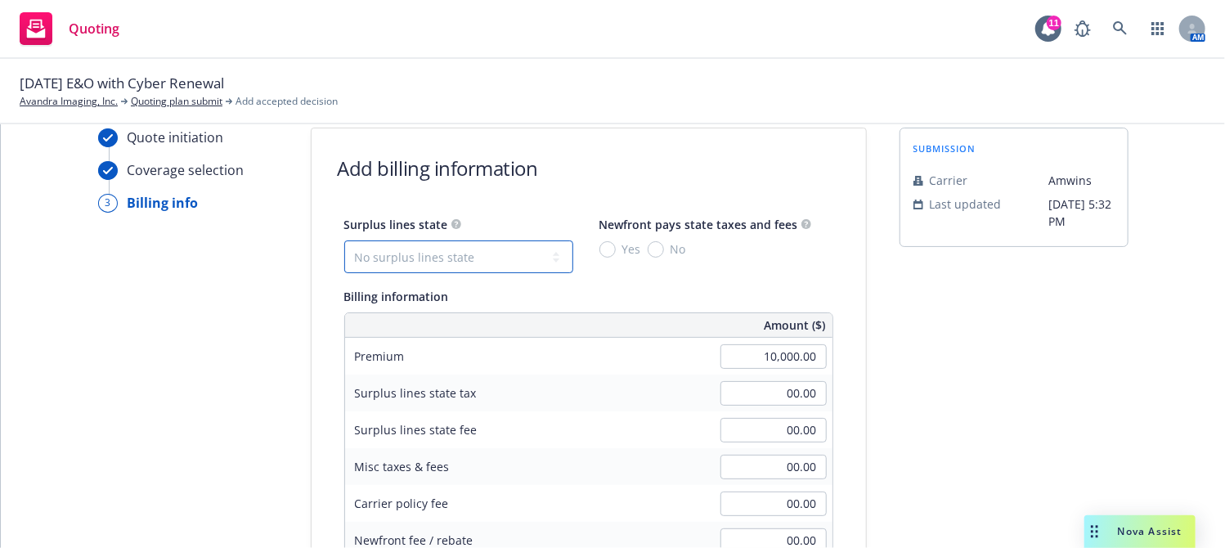
click at [492, 263] on select "No surplus lines state Alaska Alabama Arkansas Arizona California Colorado Conn…" at bounding box center [458, 256] width 229 height 33
select select "OH"
click at [344, 240] on select "No surplus lines state Alaska Alabama Arkansas Arizona California Colorado Conn…" at bounding box center [458, 256] width 229 height 33
type input "500.00"
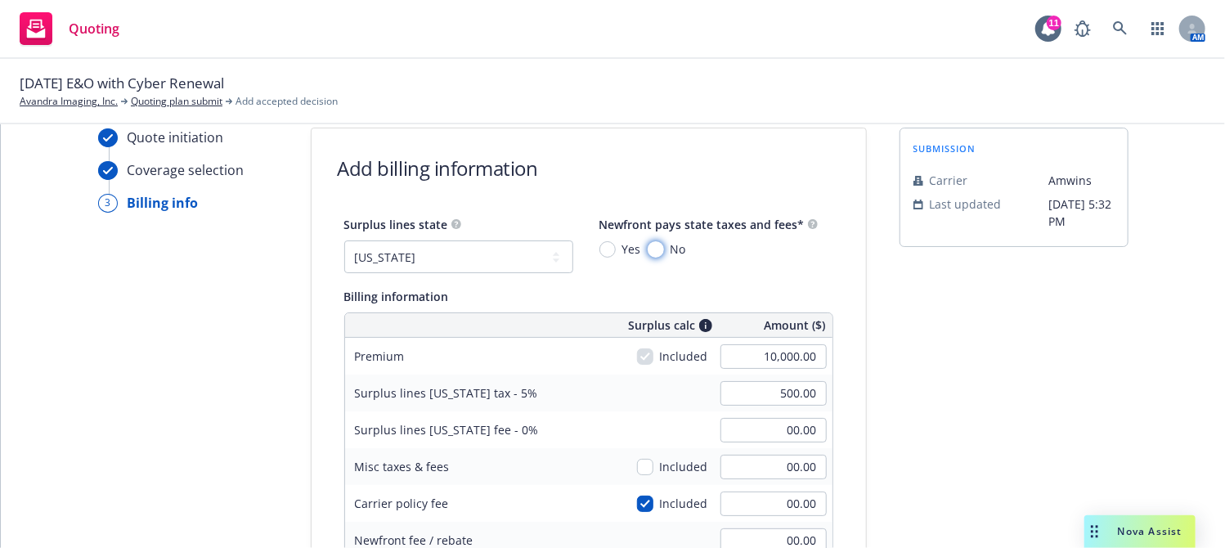
click at [648, 241] on input "No" at bounding box center [656, 249] width 16 height 16
radio input "true"
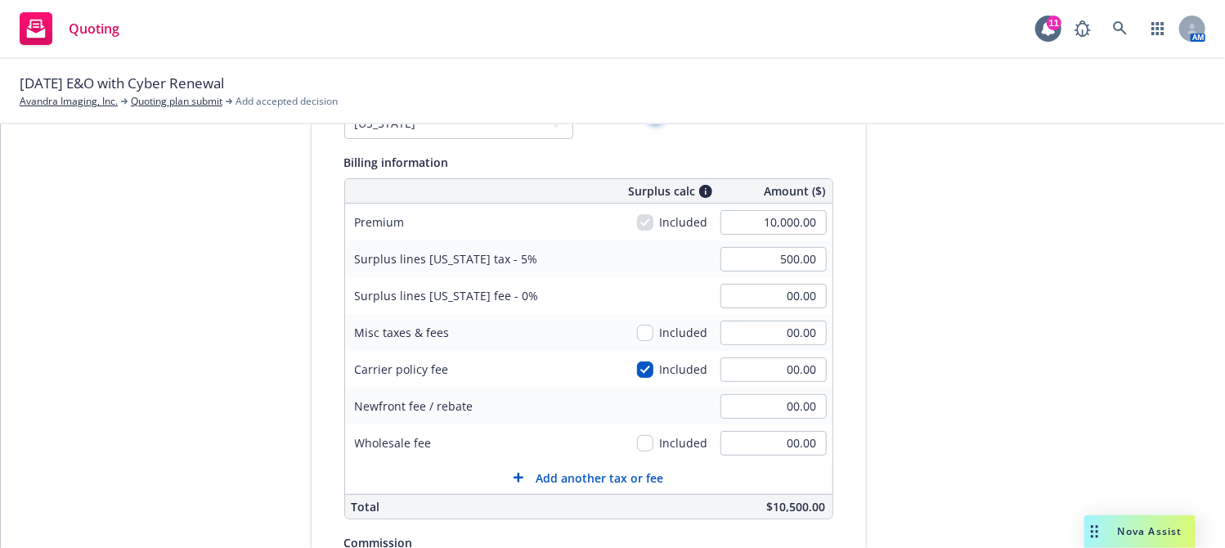
scroll to position [186, 0]
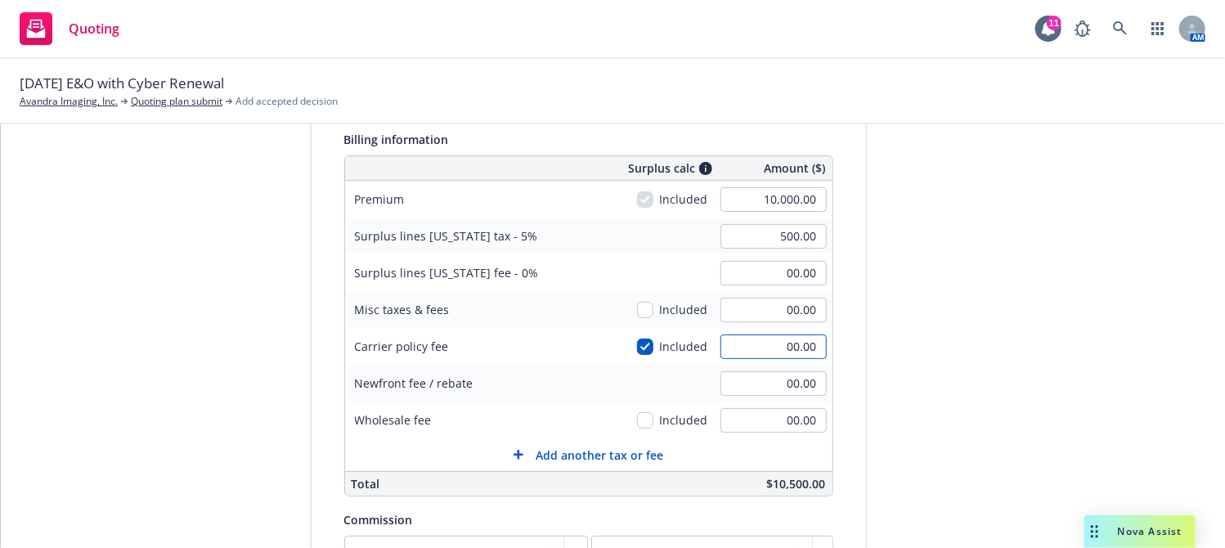
click at [726, 353] on input "00.00" at bounding box center [774, 347] width 106 height 25
type input "195"
type input "509.75"
type input "195.00"
click at [641, 346] on input "checkbox" at bounding box center [645, 347] width 16 height 16
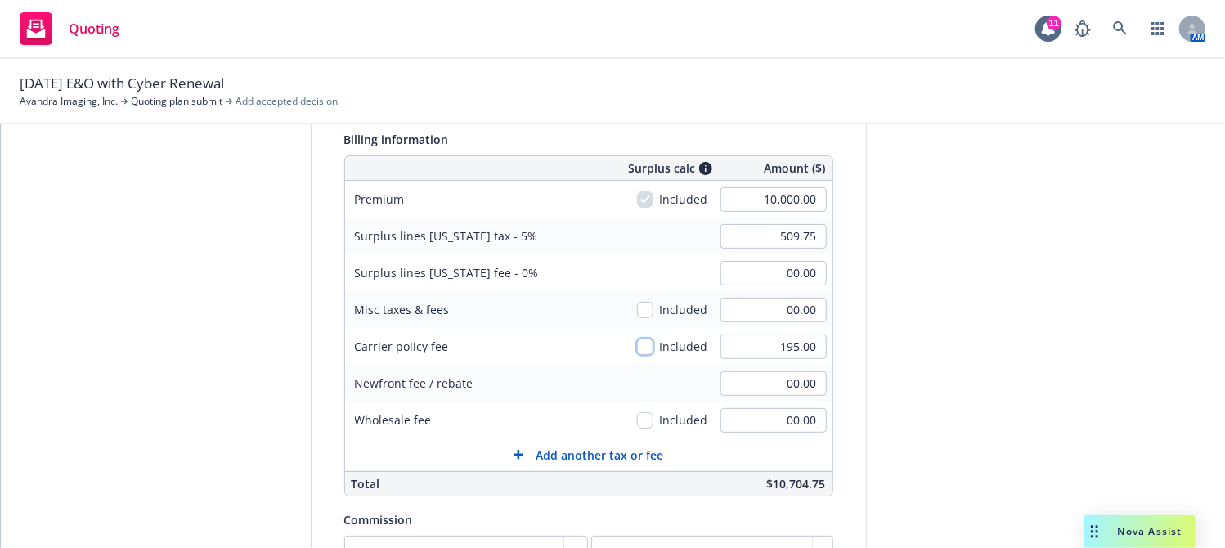
checkbox input "false"
type input "500.00"
click at [922, 366] on div "submission Carrier Amwins Last updated 6/2, 5:32 PM" at bounding box center [1014, 389] width 229 height 837
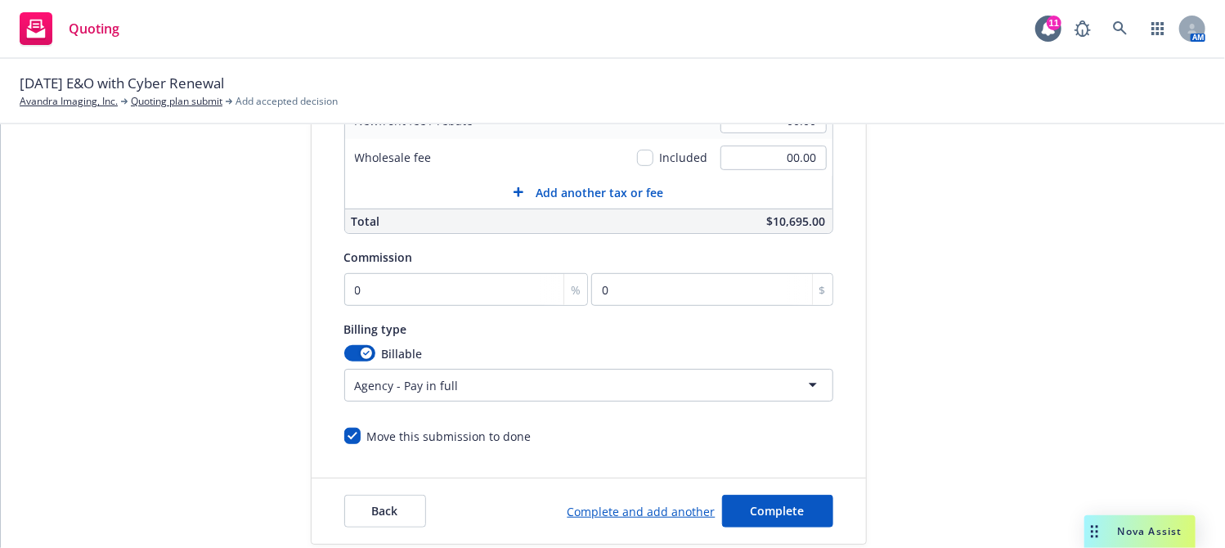
scroll to position [477, 0]
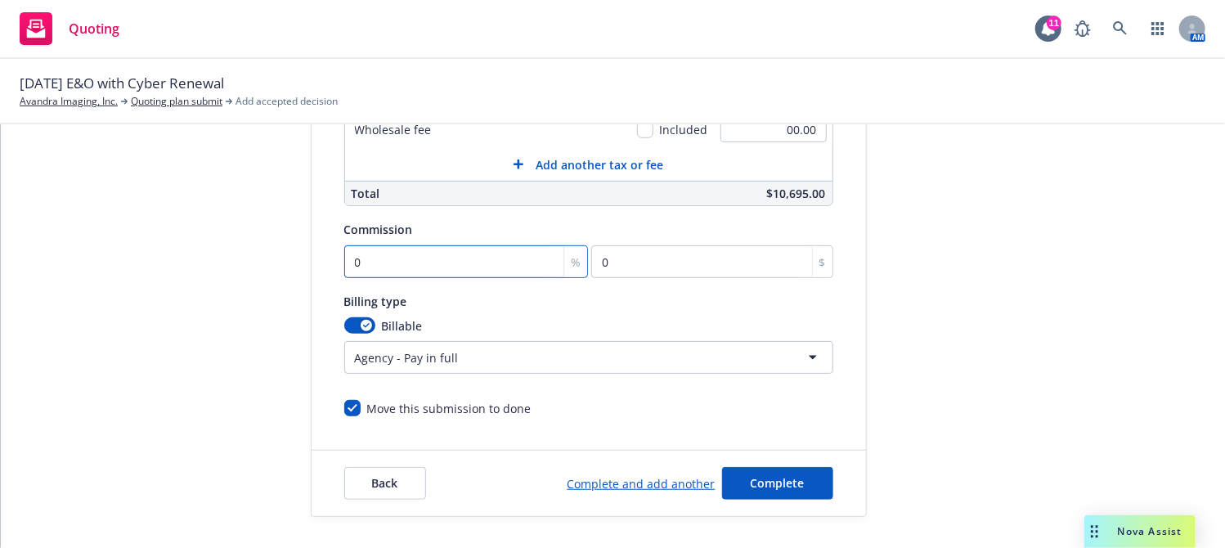
click at [421, 250] on input "0" at bounding box center [466, 261] width 245 height 33
type input "1"
type input "100"
type input "14"
type input "1400"
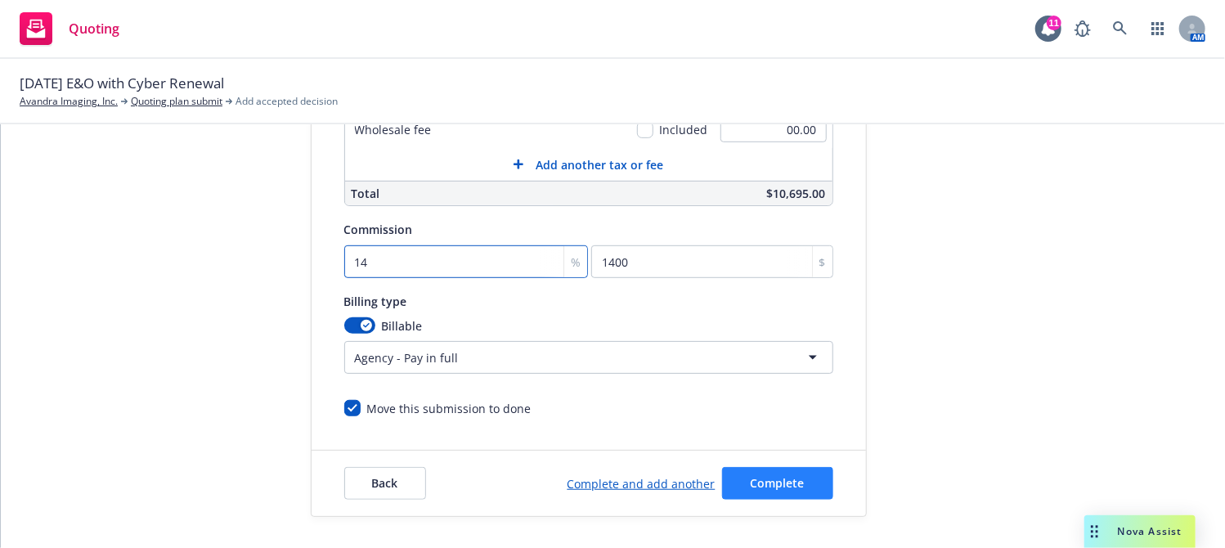
type input "14"
click at [759, 483] on span "Complete" at bounding box center [778, 483] width 54 height 16
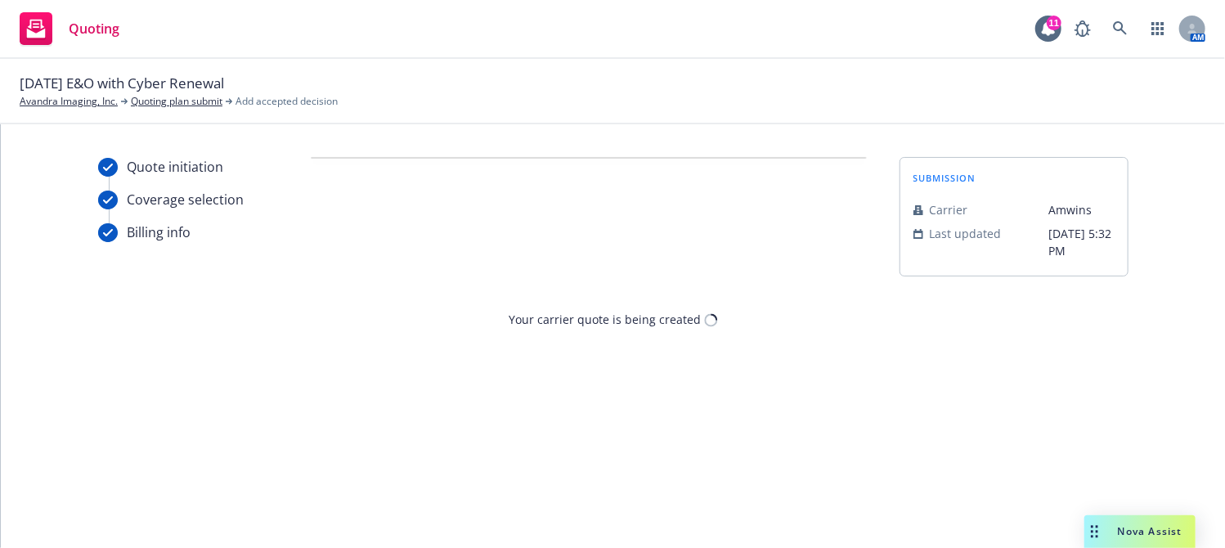
scroll to position [0, 0]
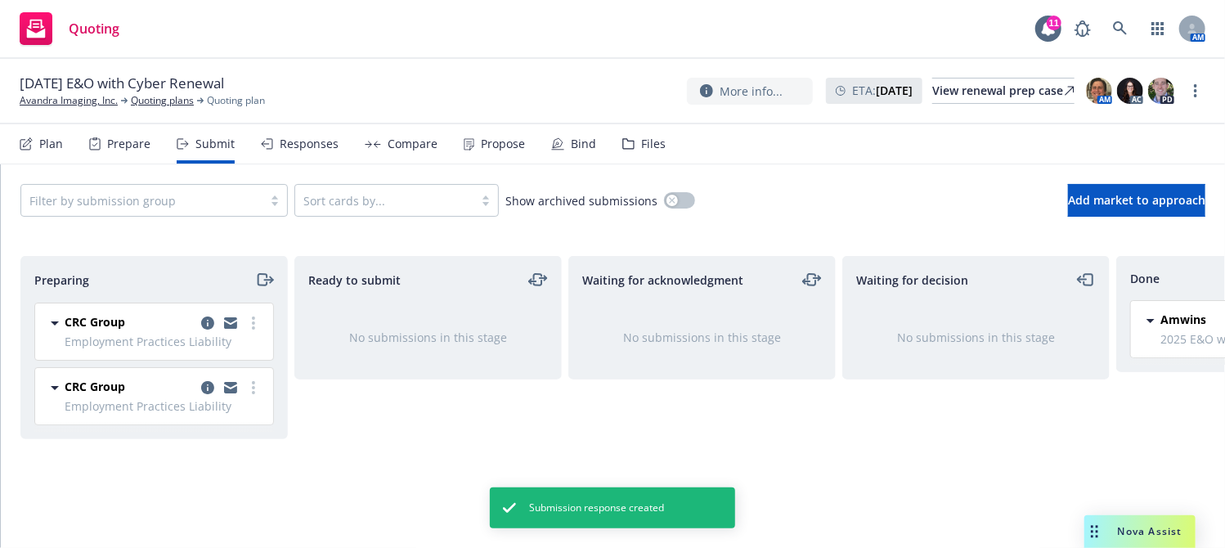
click at [473, 159] on div "Propose" at bounding box center [494, 143] width 61 height 39
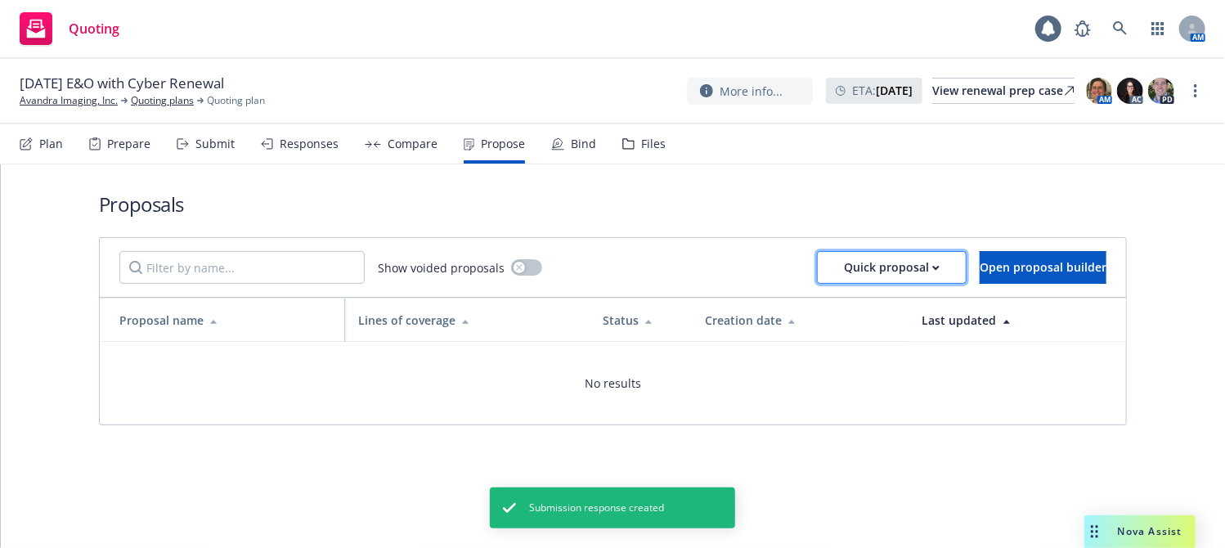
click at [859, 275] on div "Quick proposal" at bounding box center [892, 267] width 96 height 31
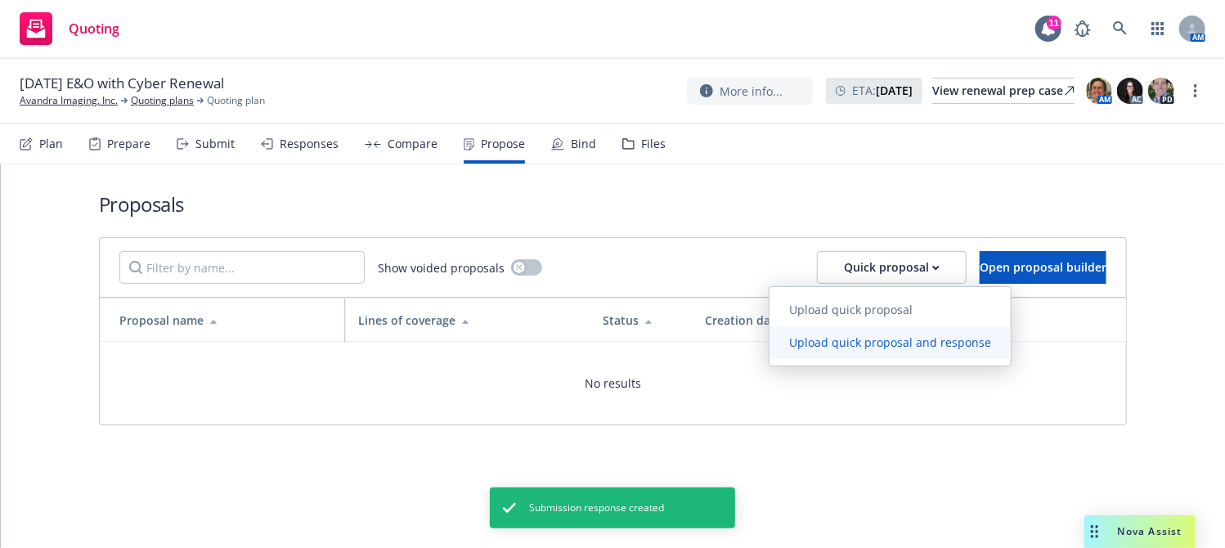
click at [872, 339] on span "Upload quick proposal and response" at bounding box center [890, 343] width 241 height 16
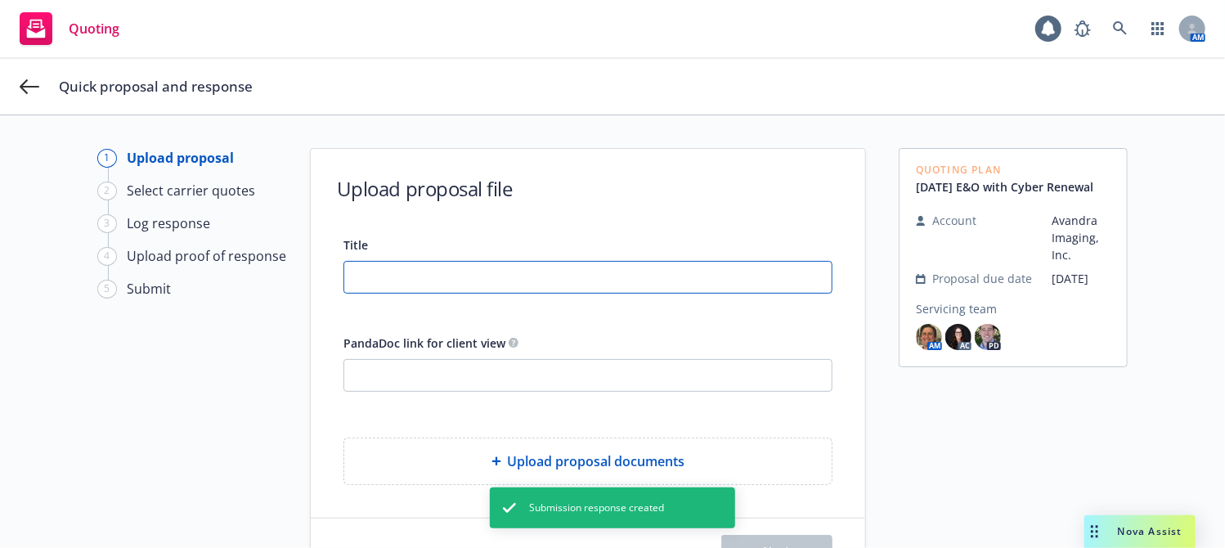
click at [492, 281] on input "Title" at bounding box center [587, 277] width 487 height 31
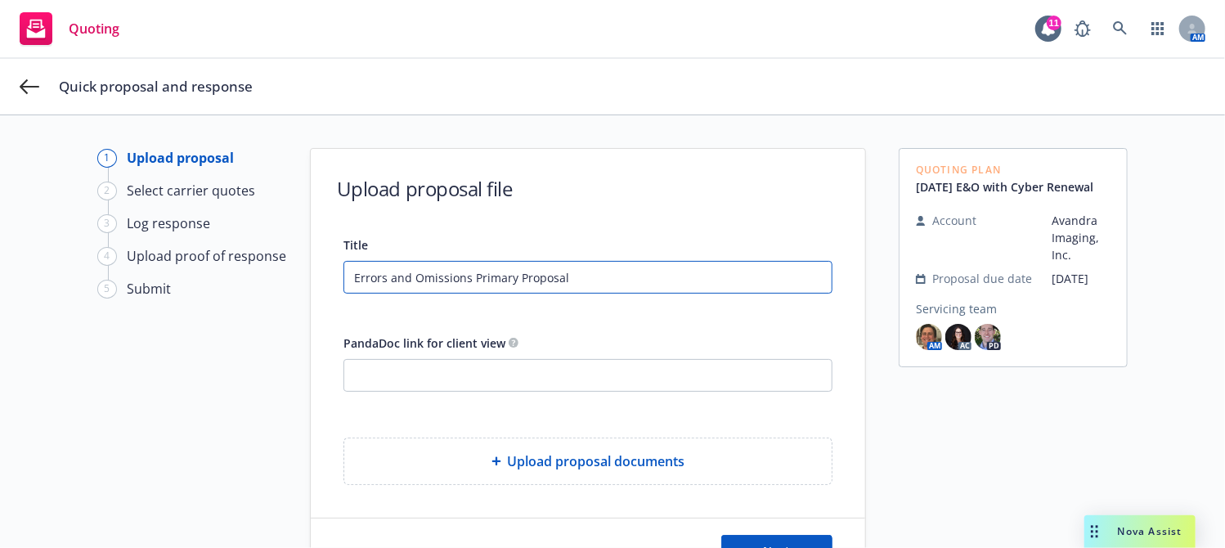
type input "Errors and Omissions Primary Proposal"
click at [508, 464] on span "Upload proposal documents" at bounding box center [596, 461] width 177 height 20
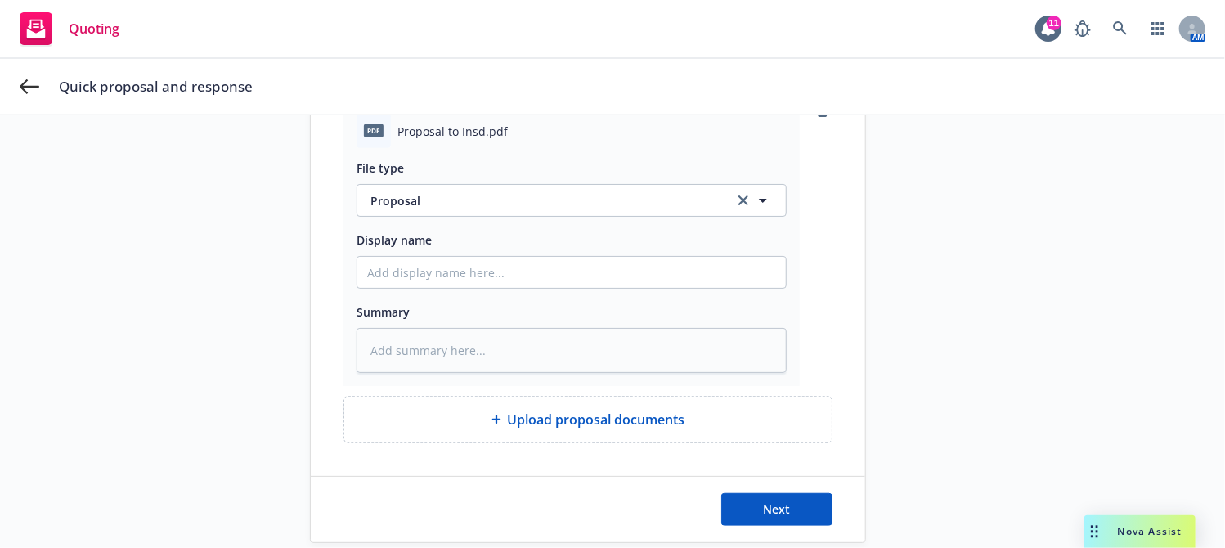
scroll to position [339, 0]
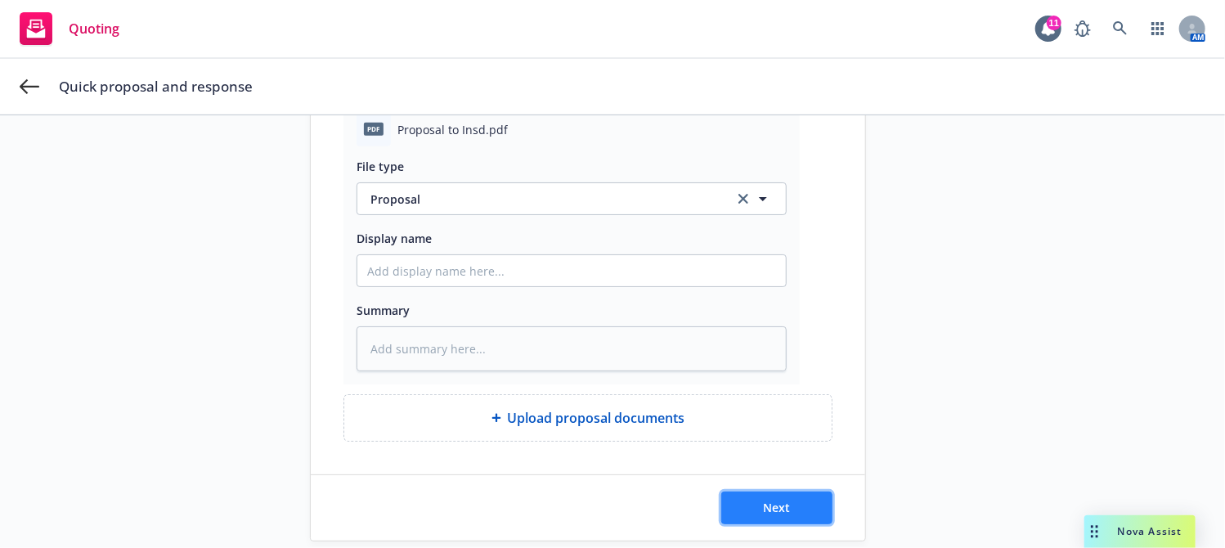
click at [745, 508] on button "Next" at bounding box center [776, 508] width 111 height 33
type textarea "x"
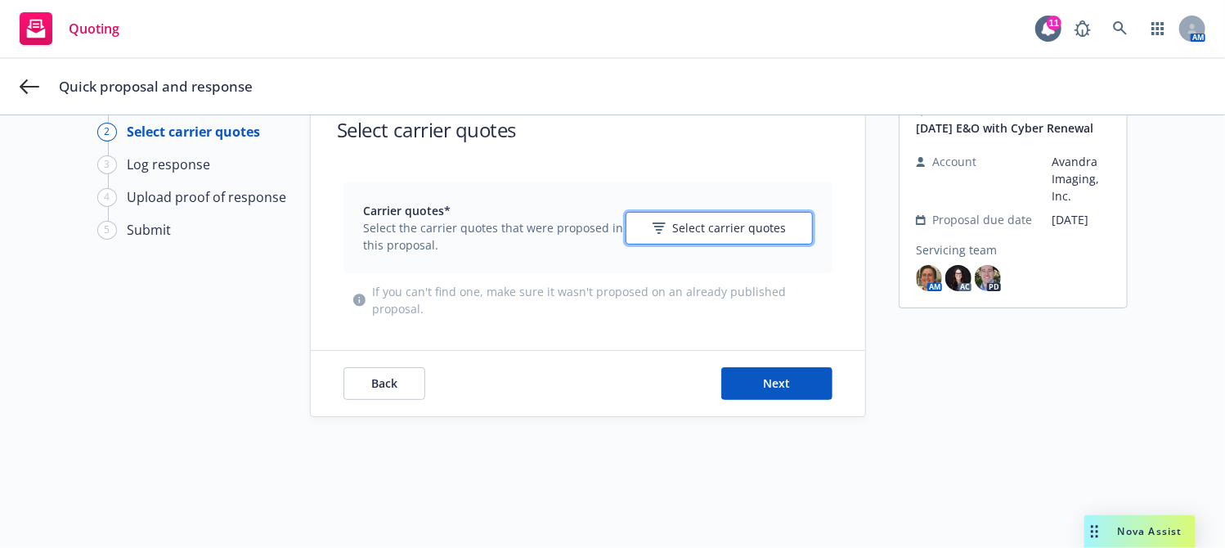
click at [691, 212] on button "Select carrier quotes" at bounding box center [719, 228] width 187 height 33
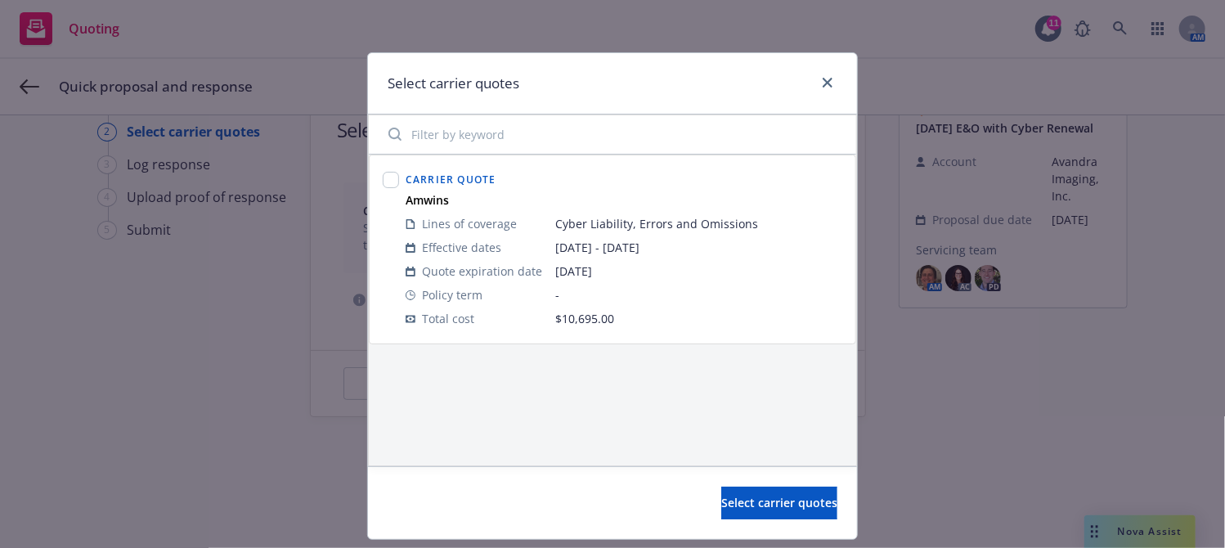
click at [383, 172] on div at bounding box center [391, 182] width 16 height 20
click at [386, 179] on input "checkbox" at bounding box center [391, 180] width 16 height 16
checkbox input "true"
click at [721, 493] on button "Select carrier quotes" at bounding box center [779, 503] width 116 height 33
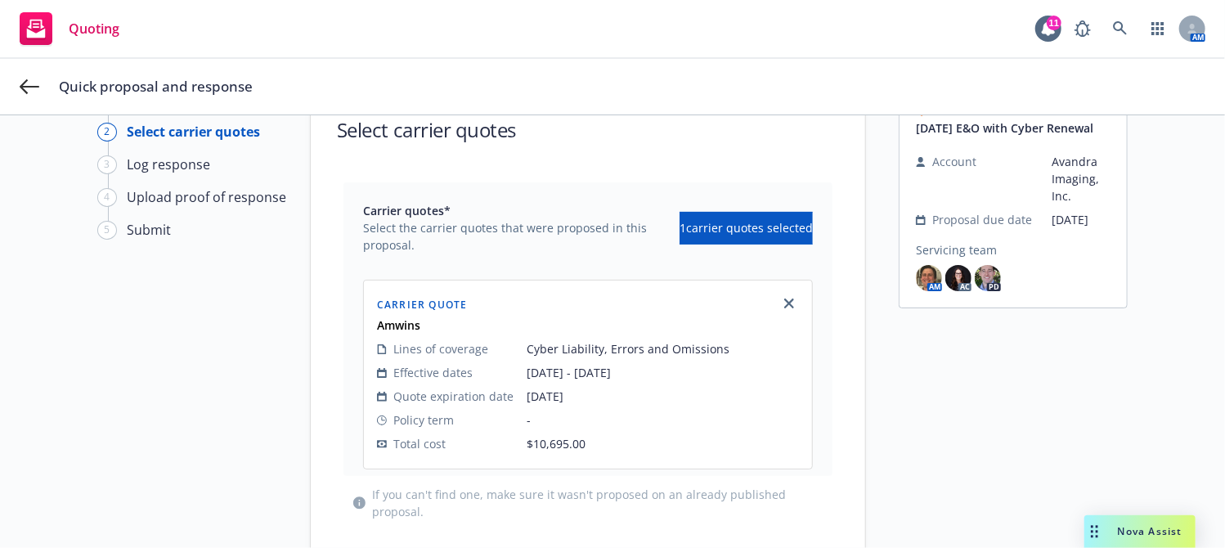
scroll to position [162, 0]
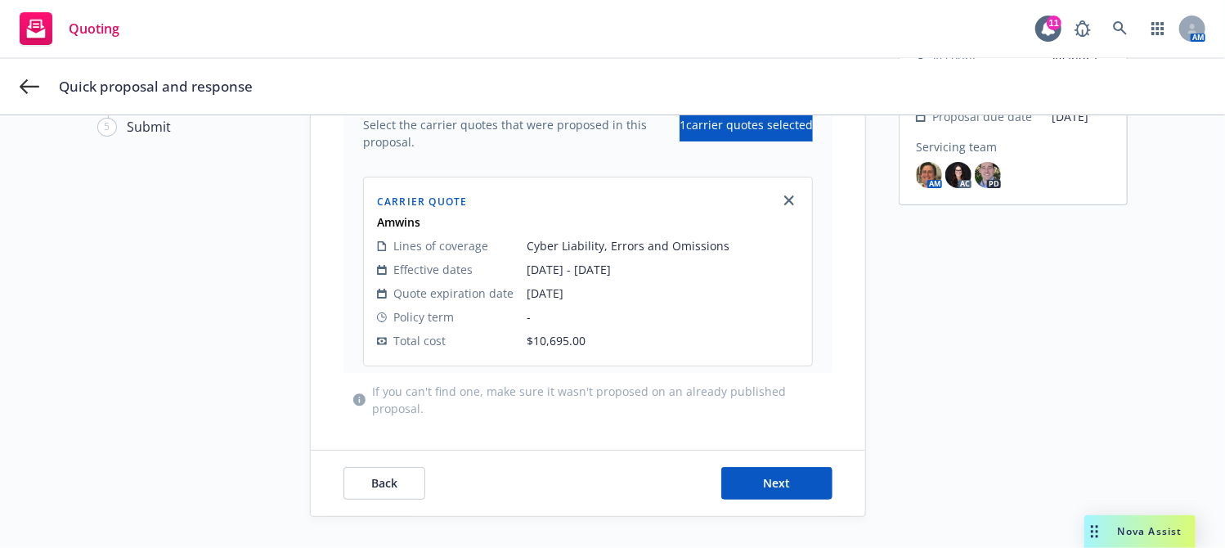
click at [782, 465] on div "Back Next" at bounding box center [588, 483] width 555 height 65
click at [785, 478] on button "Next" at bounding box center [776, 483] width 111 height 33
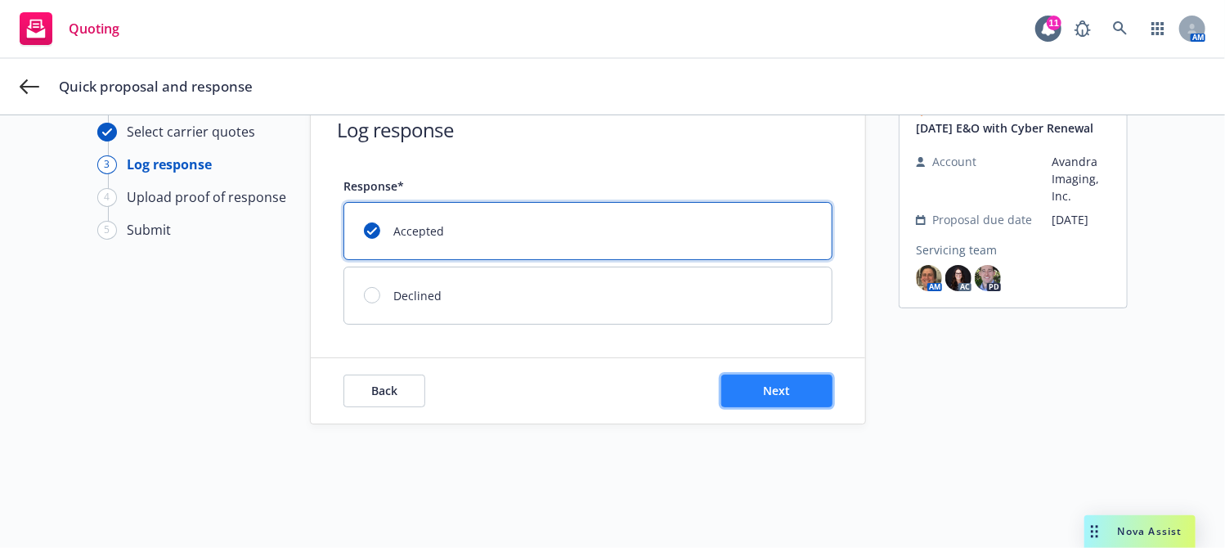
click at [756, 384] on button "Next" at bounding box center [776, 391] width 111 height 33
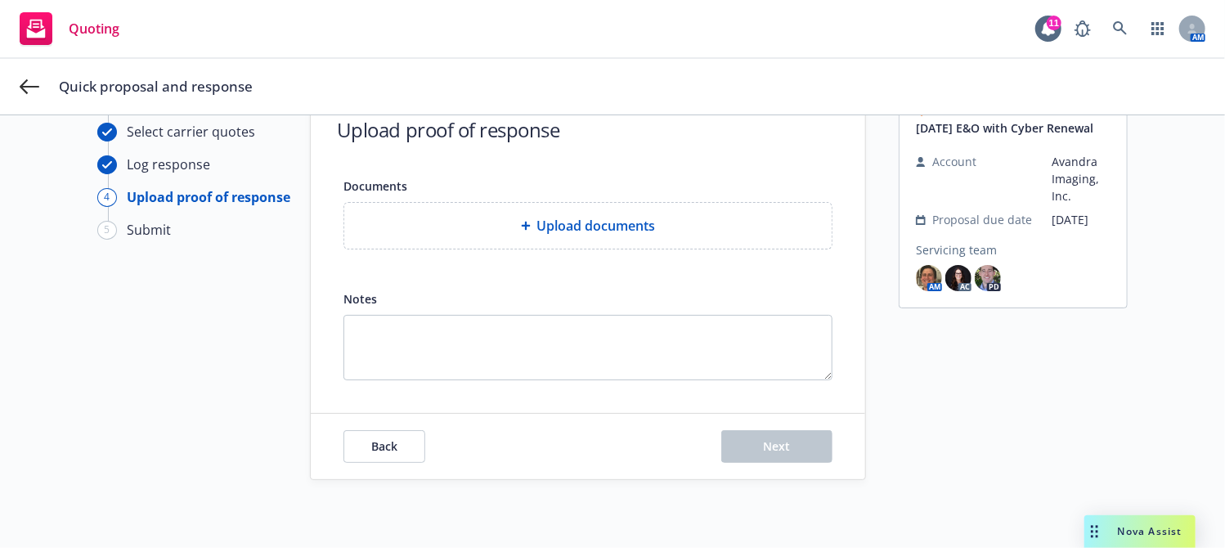
click at [573, 232] on span "Upload documents" at bounding box center [596, 226] width 119 height 20
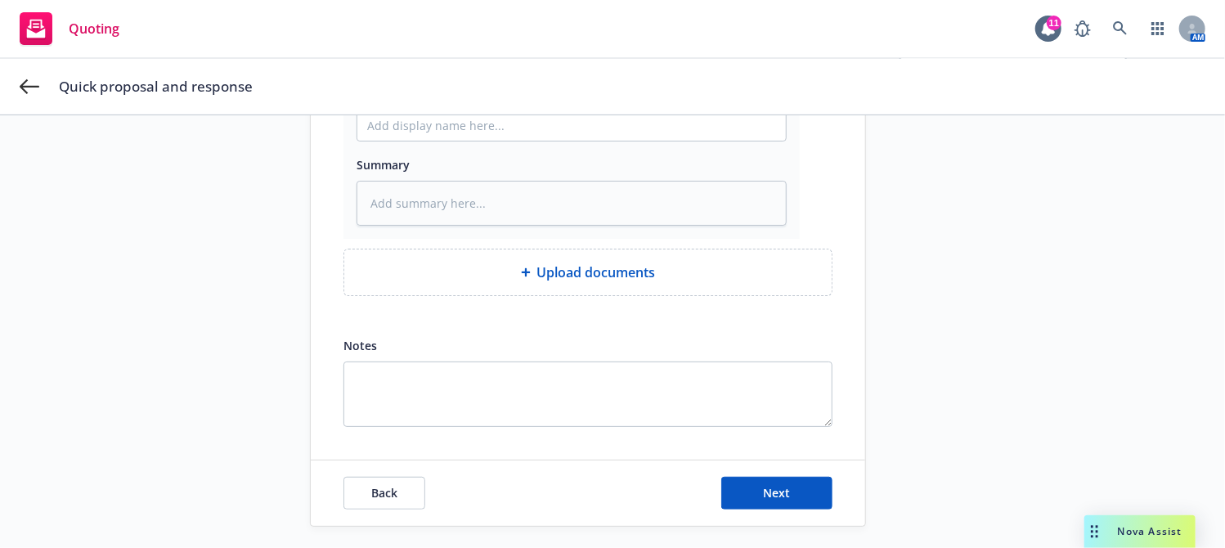
scroll to position [317, 0]
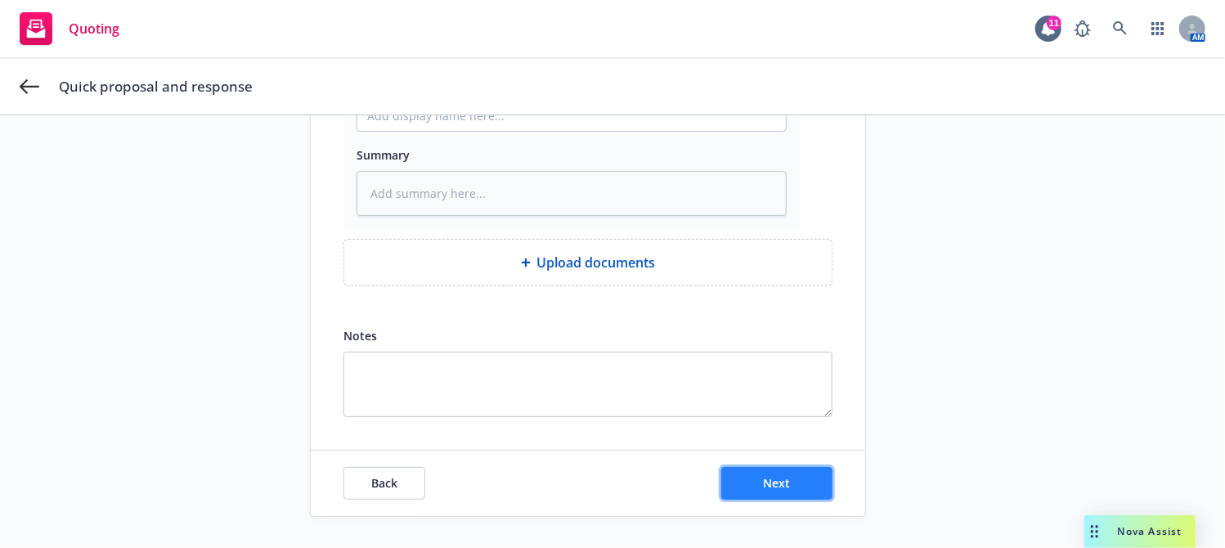
click at [788, 483] on button "Next" at bounding box center [776, 483] width 111 height 33
type textarea "x"
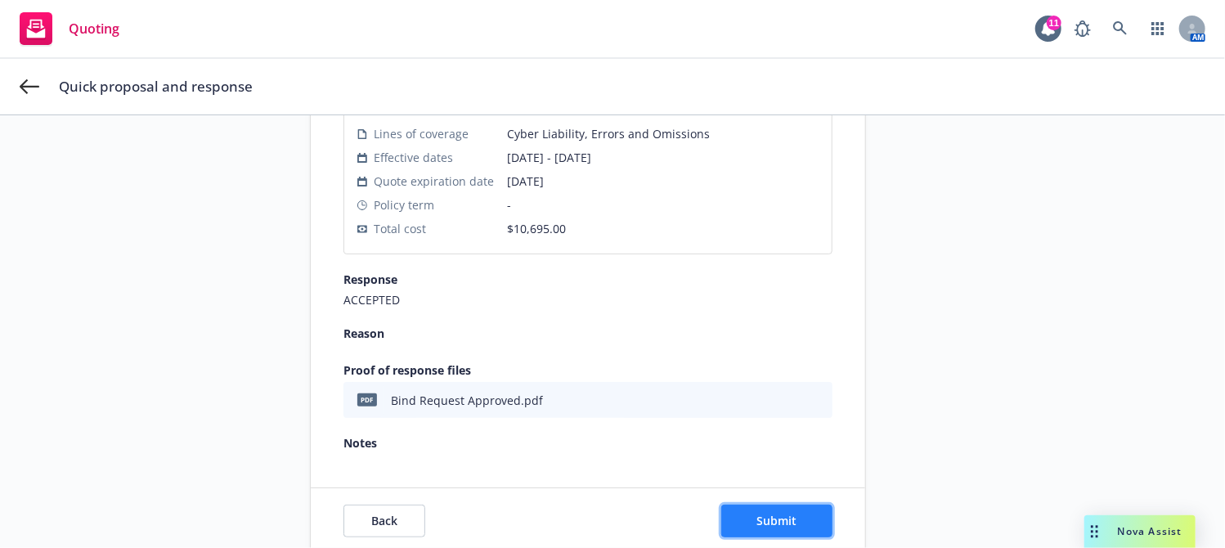
click at [760, 506] on button "Submit" at bounding box center [776, 521] width 111 height 33
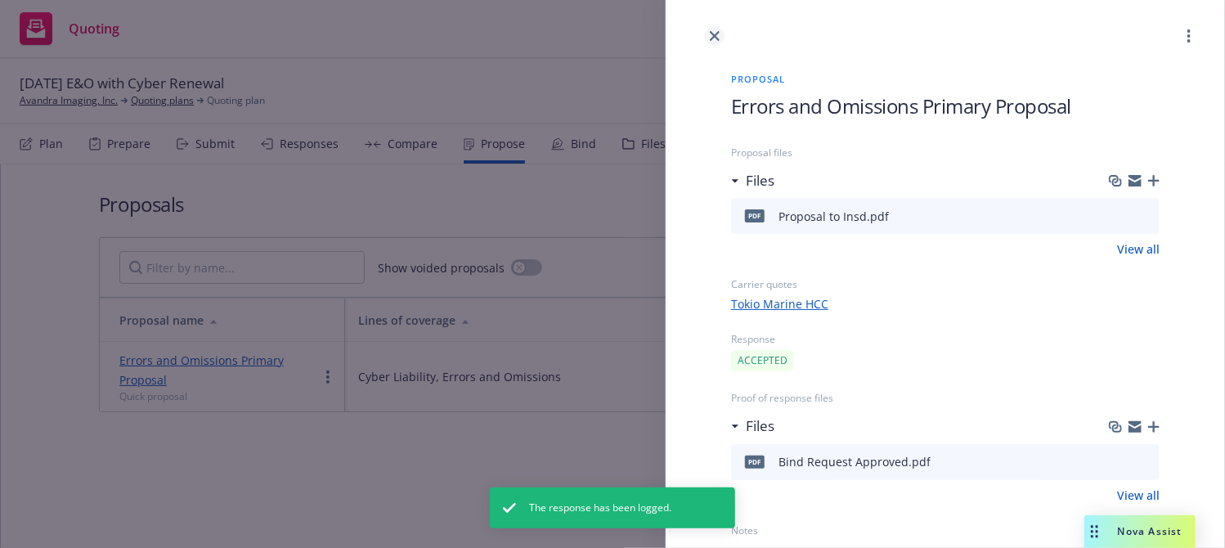
click at [712, 34] on icon "close" at bounding box center [715, 36] width 10 height 10
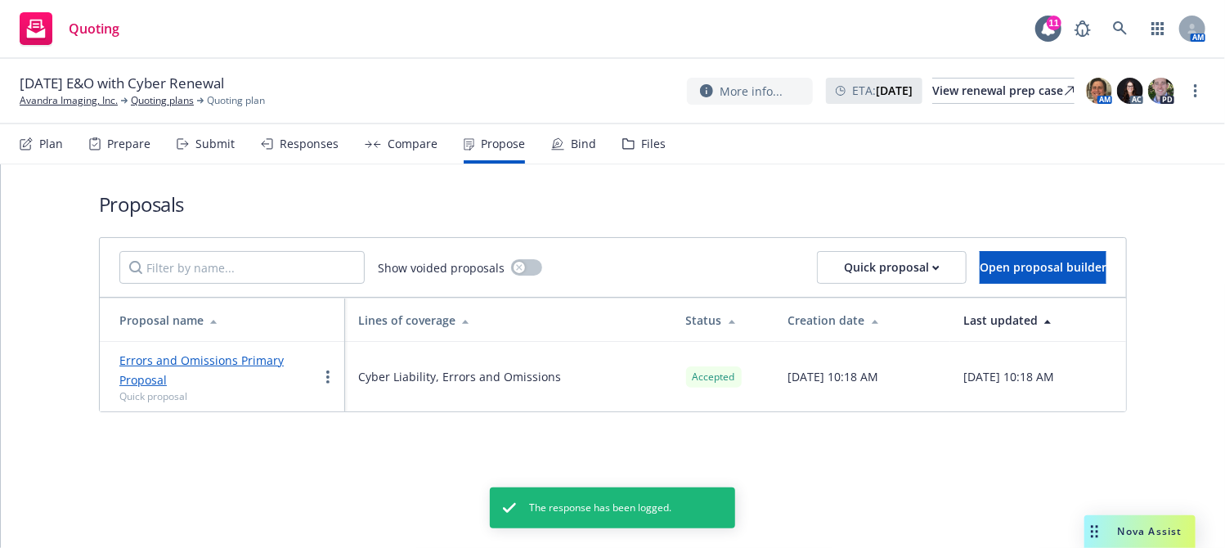
click at [582, 140] on div "Bind" at bounding box center [583, 143] width 25 height 13
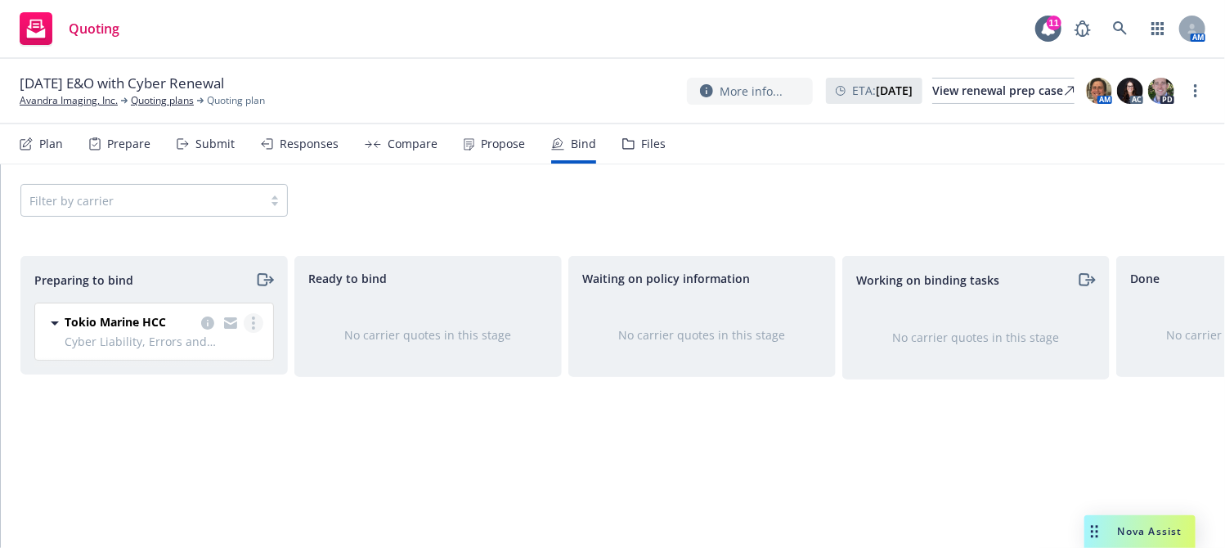
click at [254, 317] on circle "more" at bounding box center [253, 318] width 3 height 3
click at [220, 424] on link "Move to done" at bounding box center [182, 421] width 160 height 33
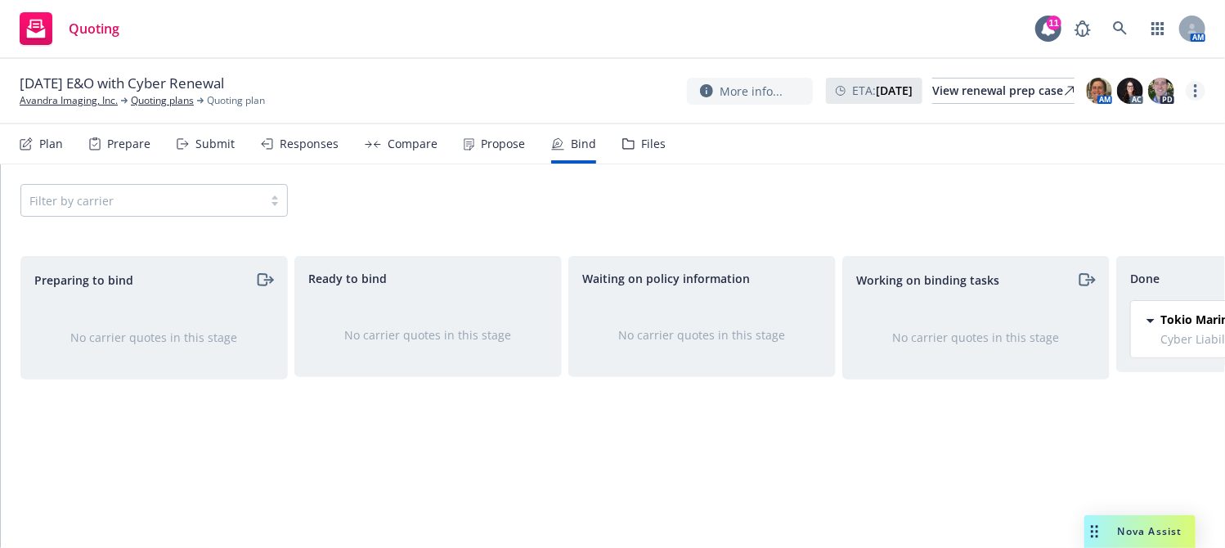
click at [1197, 91] on circle "more" at bounding box center [1195, 90] width 3 height 3
click at [1103, 221] on link "Archive quoting plan" at bounding box center [1114, 222] width 182 height 33
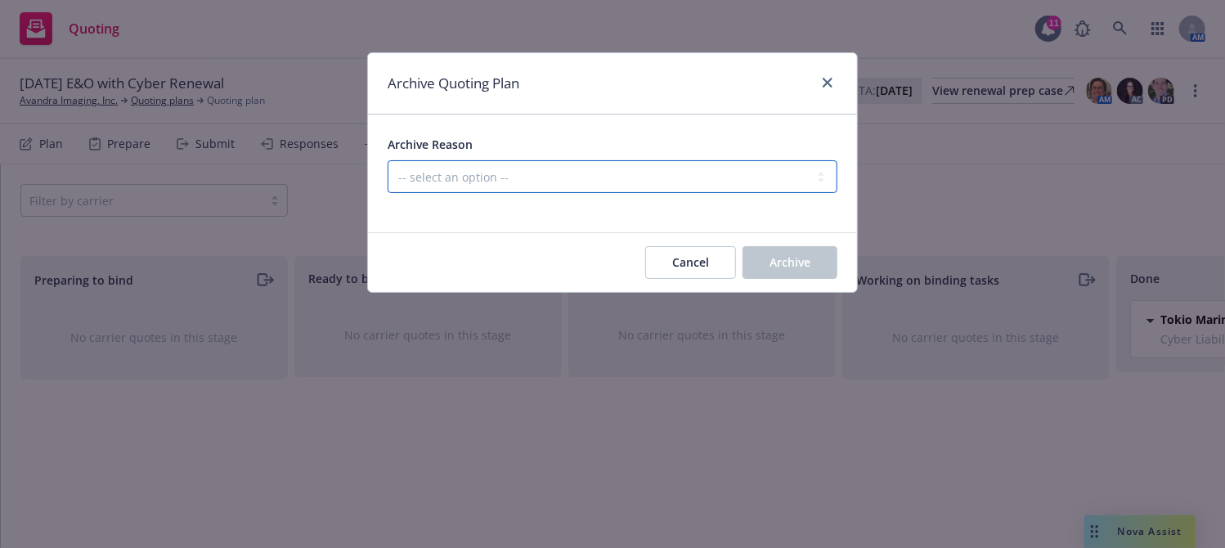
click at [781, 174] on select "-- select an option -- All policies in this renewal plan are auto-renewed Creat…" at bounding box center [613, 176] width 450 height 33
select select "ARCHIVED_RENEWAL_COMPLETED"
click at [388, 160] on select "-- select an option -- All policies in this renewal plan are auto-renewed Creat…" at bounding box center [613, 176] width 450 height 33
click at [783, 271] on button "Archive" at bounding box center [790, 262] width 95 height 33
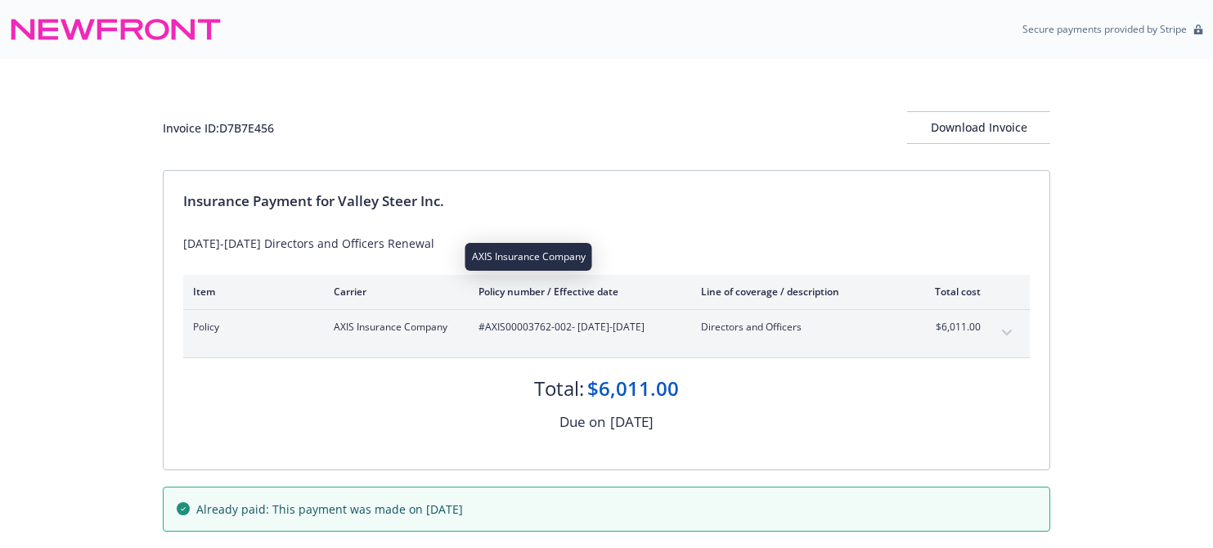
scroll to position [70, 0]
